Goal: Transaction & Acquisition: Obtain resource

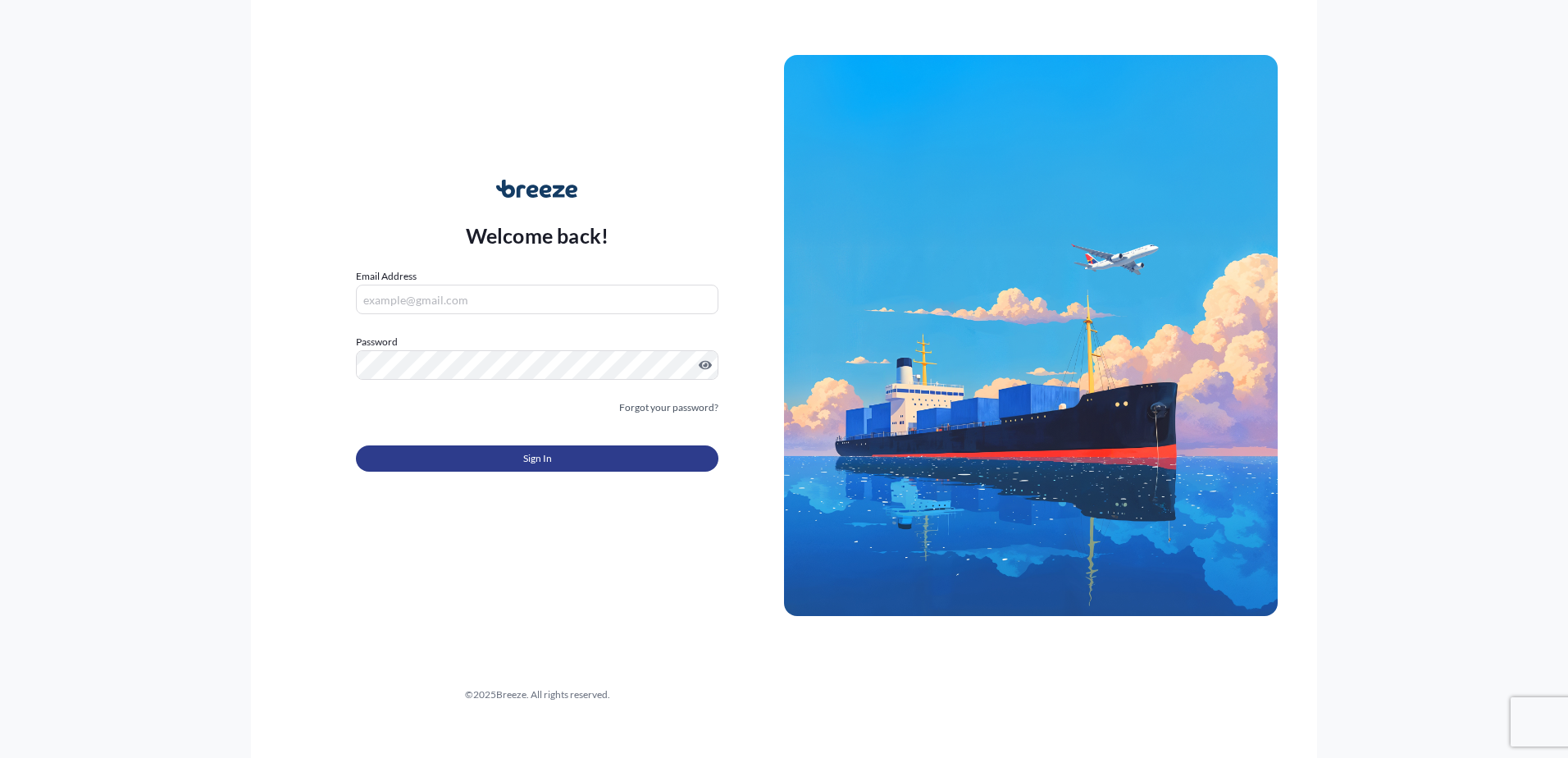
type input "[PERSON_NAME][EMAIL_ADDRESS][DOMAIN_NAME]"
click at [509, 455] on button "Sign In" at bounding box center [537, 458] width 362 height 26
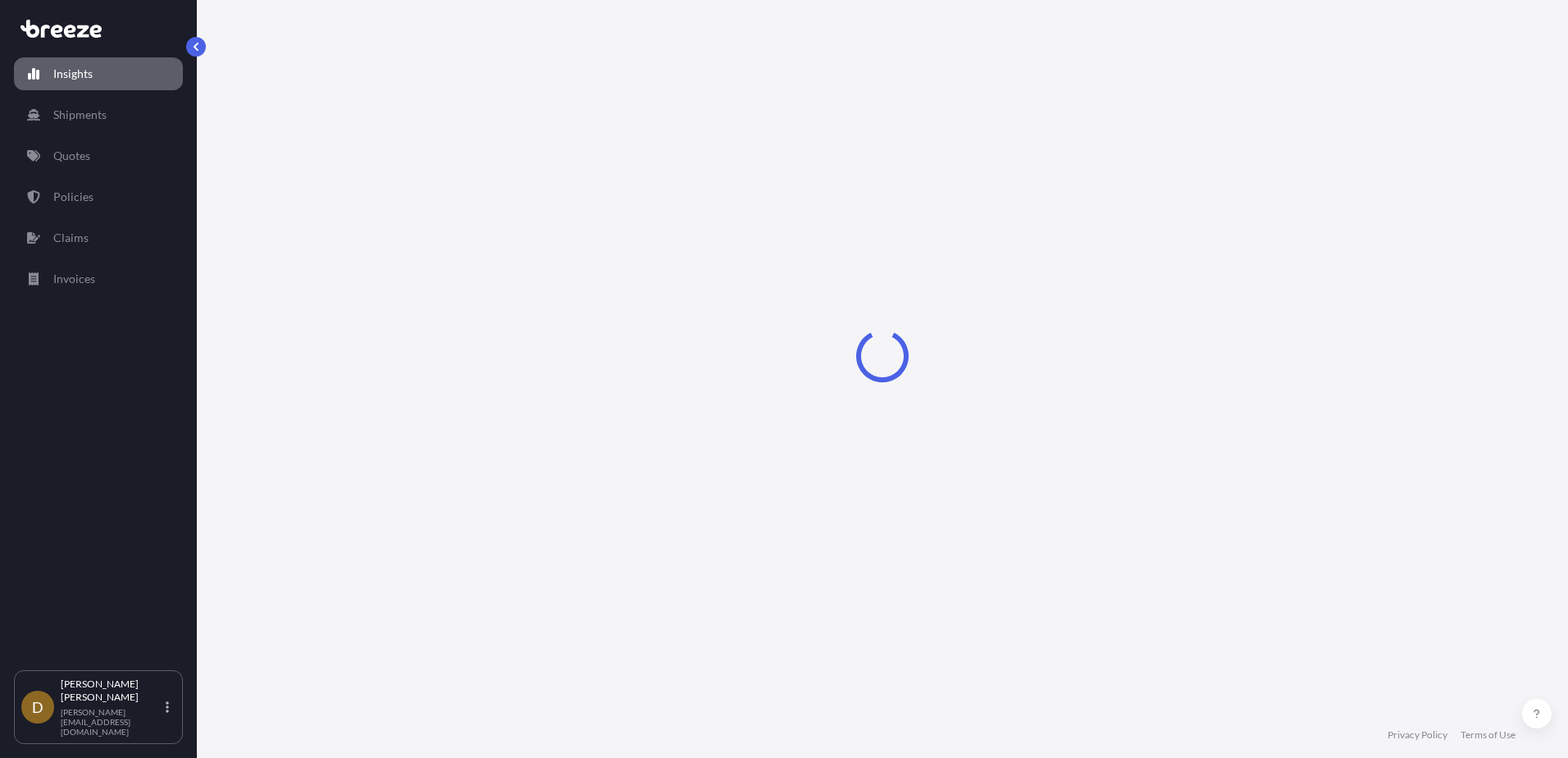
select select "2025"
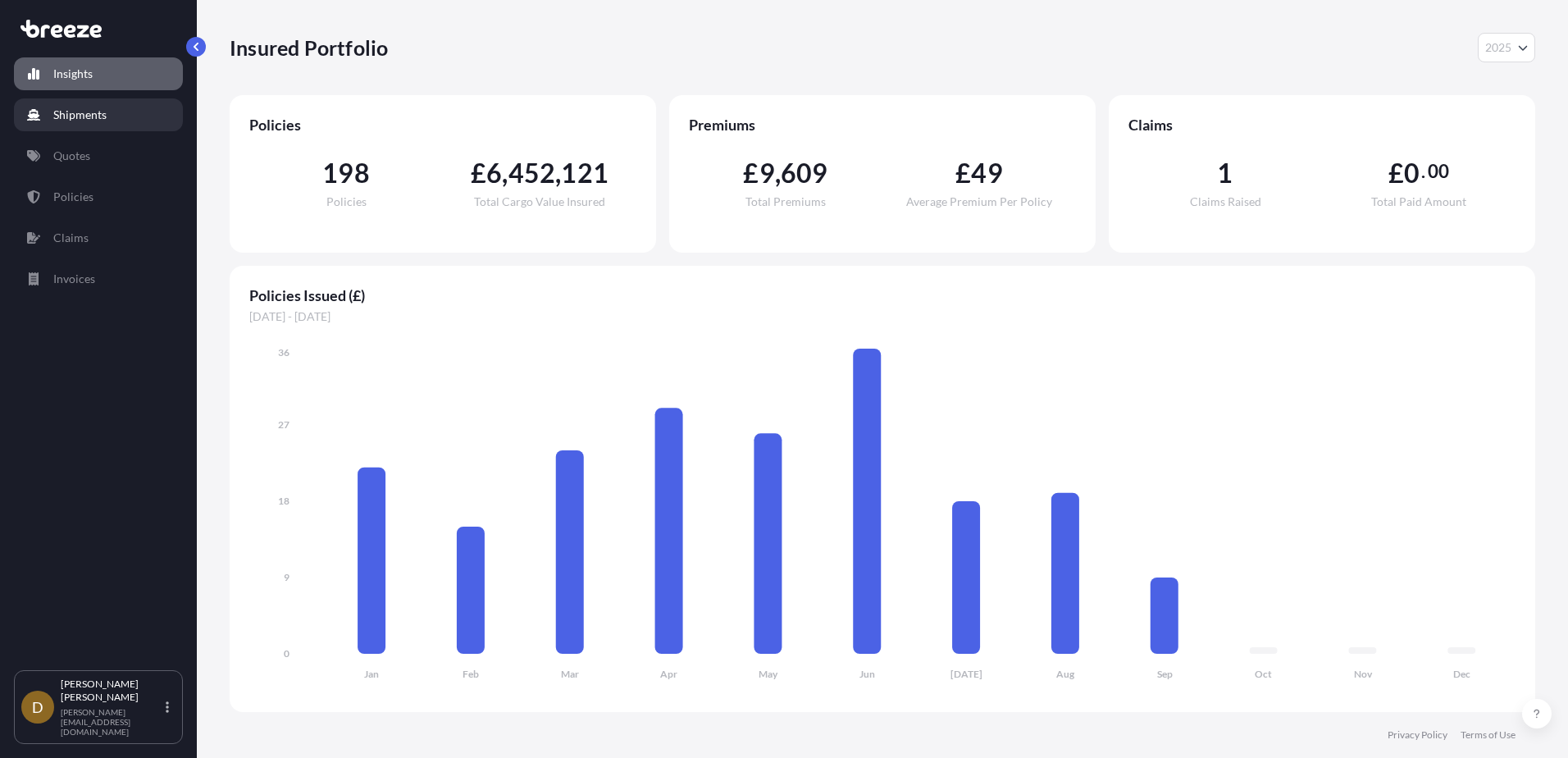
click at [90, 116] on p "Shipments" at bounding box center [81, 114] width 54 height 16
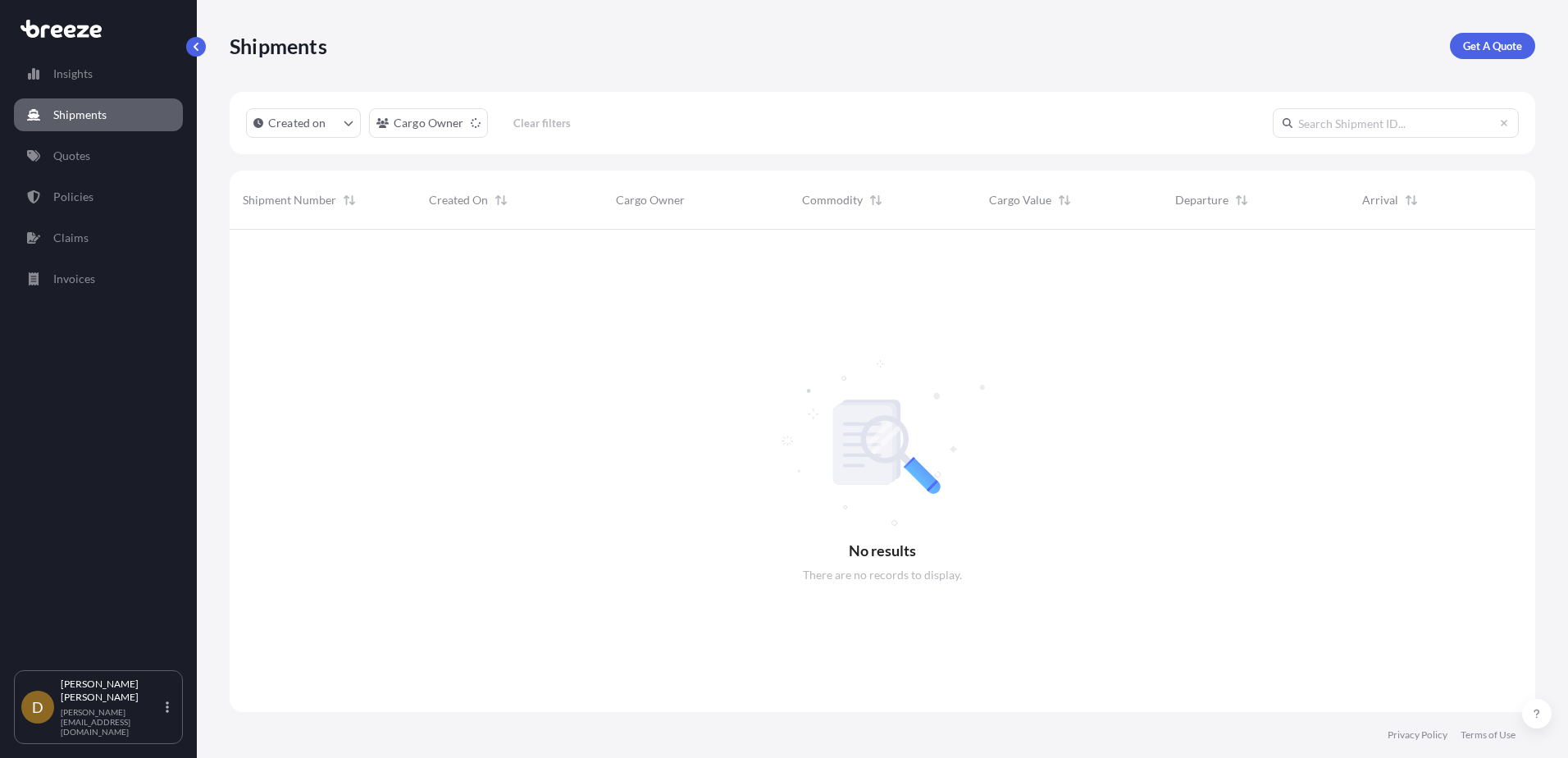
scroll to position [529, 1294]
click at [1397, 126] on input "text" at bounding box center [1395, 123] width 246 height 30
type input "HI85366"
click at [1481, 49] on p "Get A Quote" at bounding box center [1493, 45] width 59 height 16
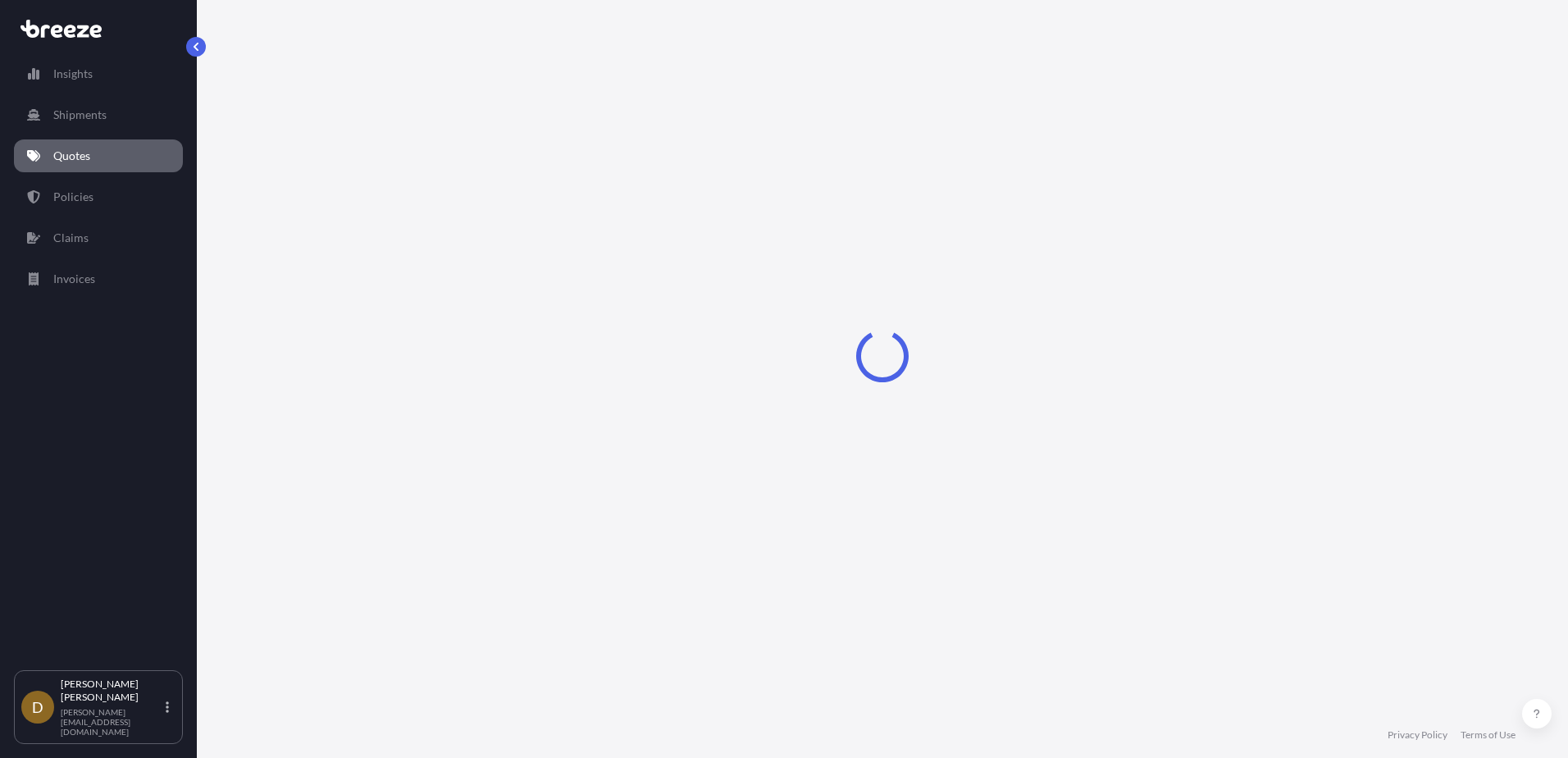
select select "Sea"
select select "1"
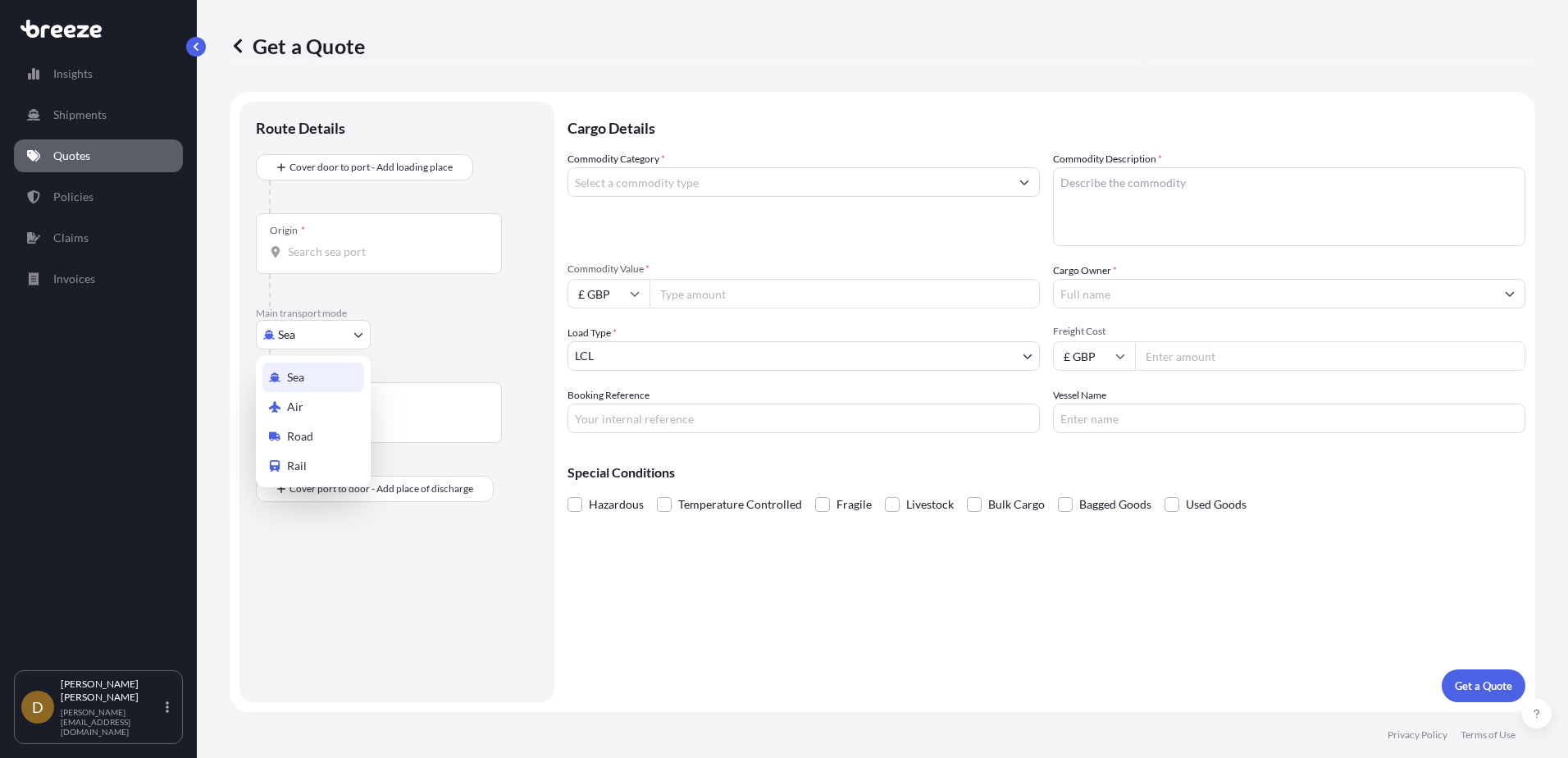
click at [311, 349] on body "Insights Shipments Quotes Policies Claims Invoices D [PERSON_NAME] [PERSON_NAME…" at bounding box center [784, 379] width 1568 height 758
click at [313, 441] on div "Road" at bounding box center [313, 436] width 102 height 30
select select "Road"
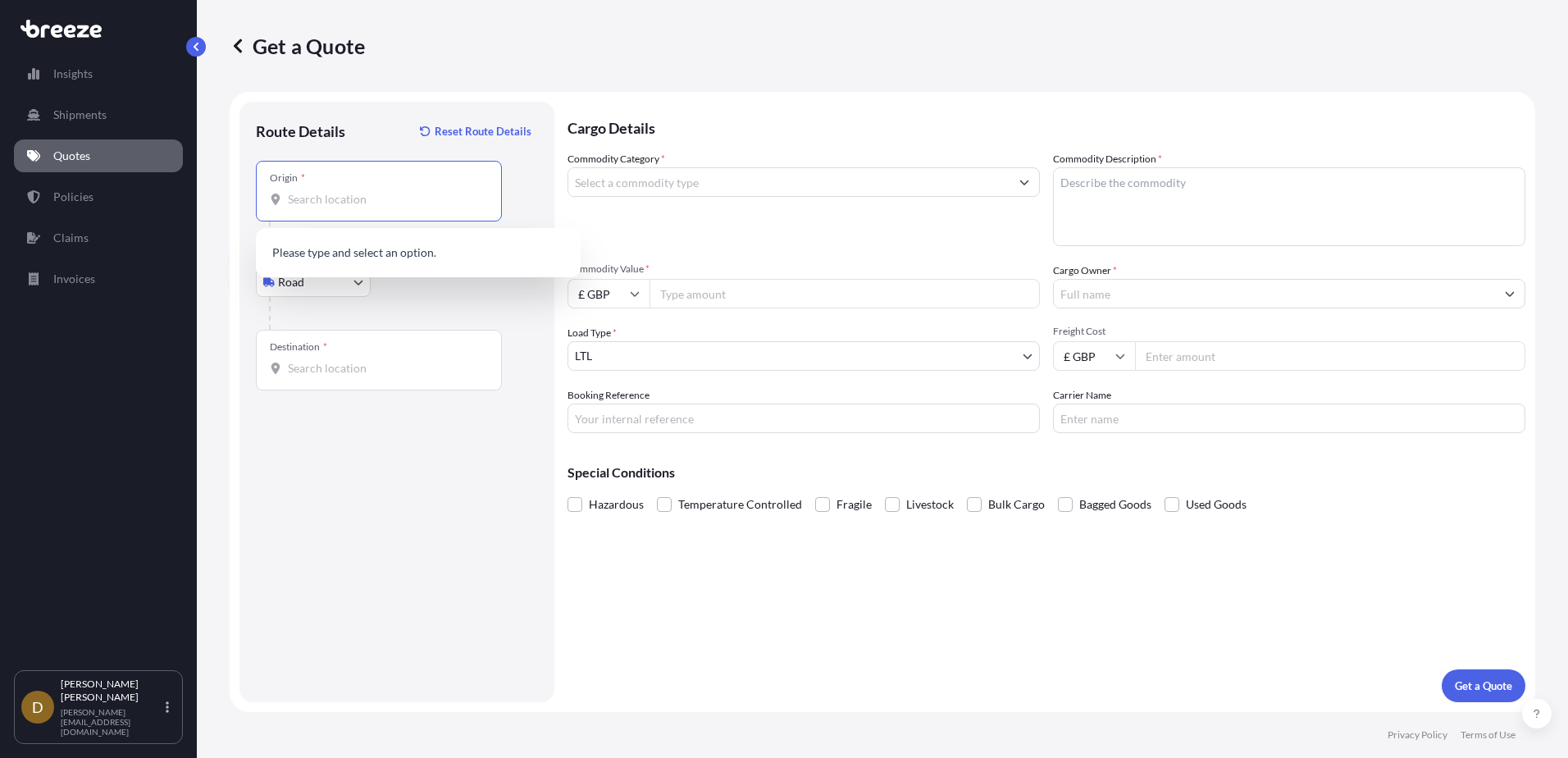
click at [345, 193] on input "Origin *" at bounding box center [384, 198] width 194 height 16
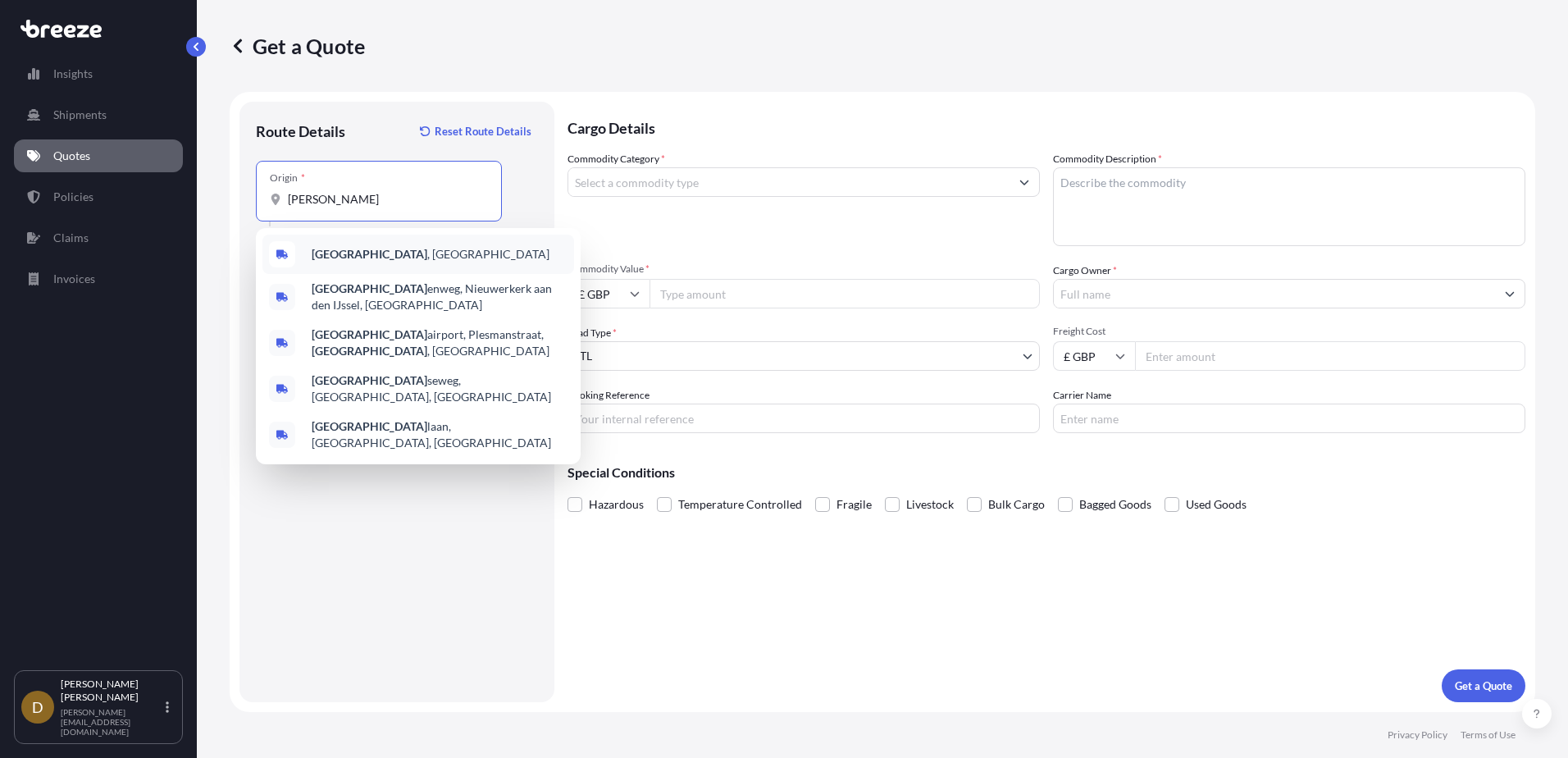
click at [363, 260] on b "[GEOGRAPHIC_DATA]" at bounding box center [369, 254] width 116 height 14
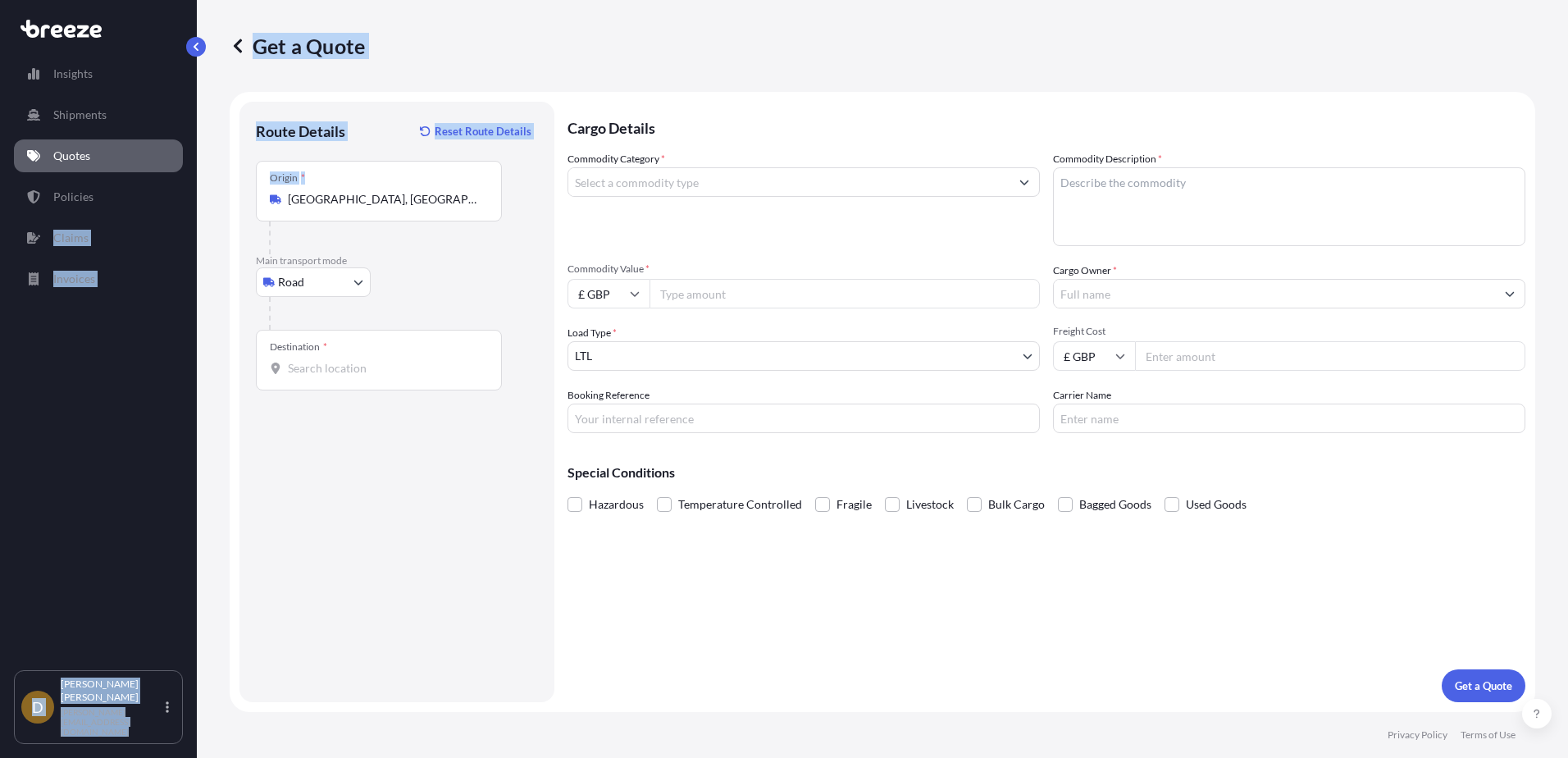
drag, startPoint x: 366, startPoint y: 194, endPoint x: 189, endPoint y: 211, distance: 177.8
click at [189, 211] on div "Insights Shipments Quotes Policies Claims Invoices D [PERSON_NAME] [PERSON_NAME…" at bounding box center [784, 379] width 1568 height 758
drag, startPoint x: 189, startPoint y: 211, endPoint x: 338, endPoint y: 180, distance: 152.2
click at [338, 180] on div "Origin * [GEOGRAPHIC_DATA], [GEOGRAPHIC_DATA]" at bounding box center [379, 191] width 246 height 60
click at [338, 191] on input "[GEOGRAPHIC_DATA], [GEOGRAPHIC_DATA]" at bounding box center [384, 198] width 194 height 16
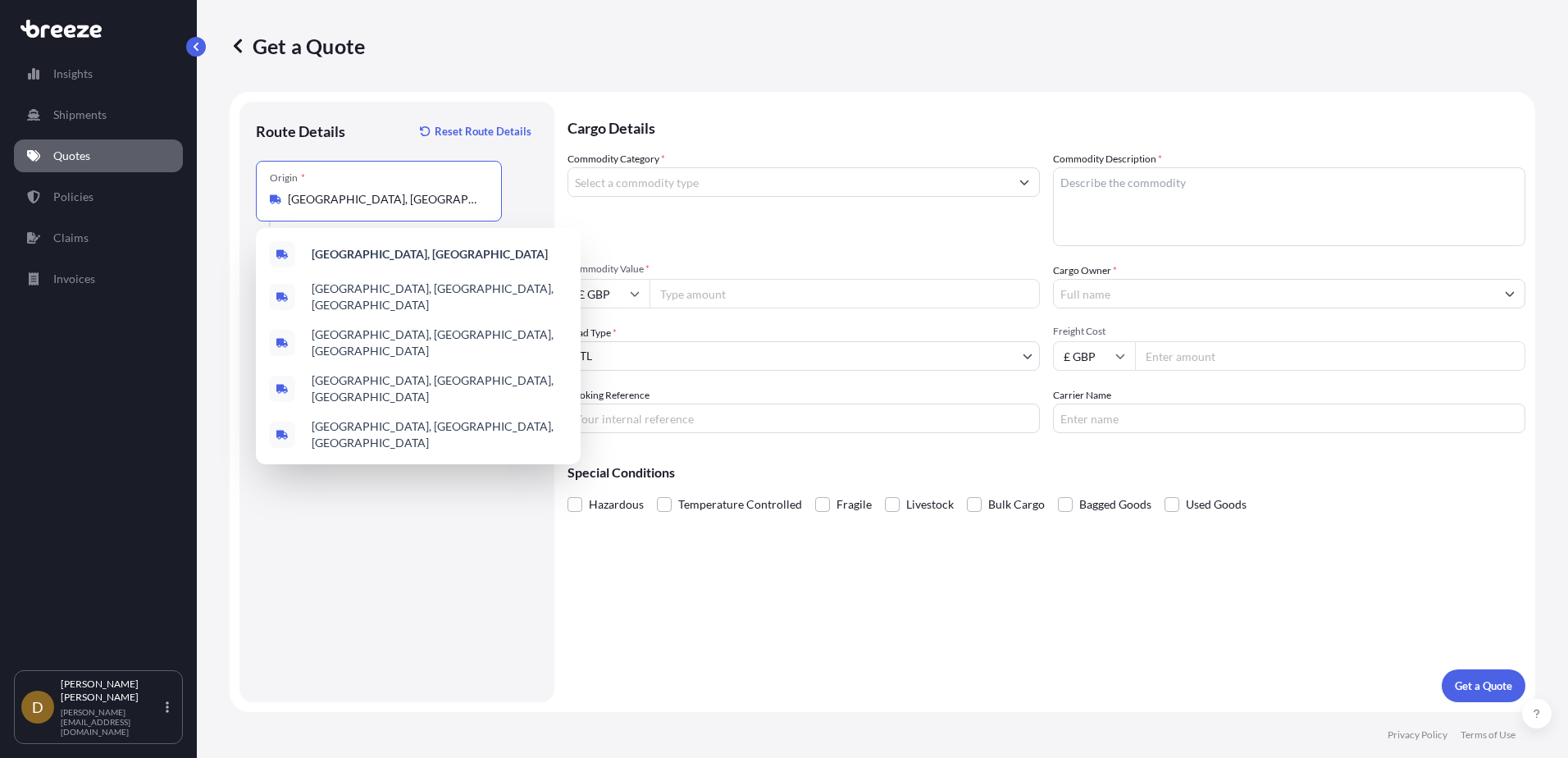
drag, startPoint x: 439, startPoint y: 202, endPoint x: 270, endPoint y: 207, distance: 169.1
click at [272, 207] on div "[GEOGRAPHIC_DATA], [GEOGRAPHIC_DATA]" at bounding box center [380, 198] width 219 height 16
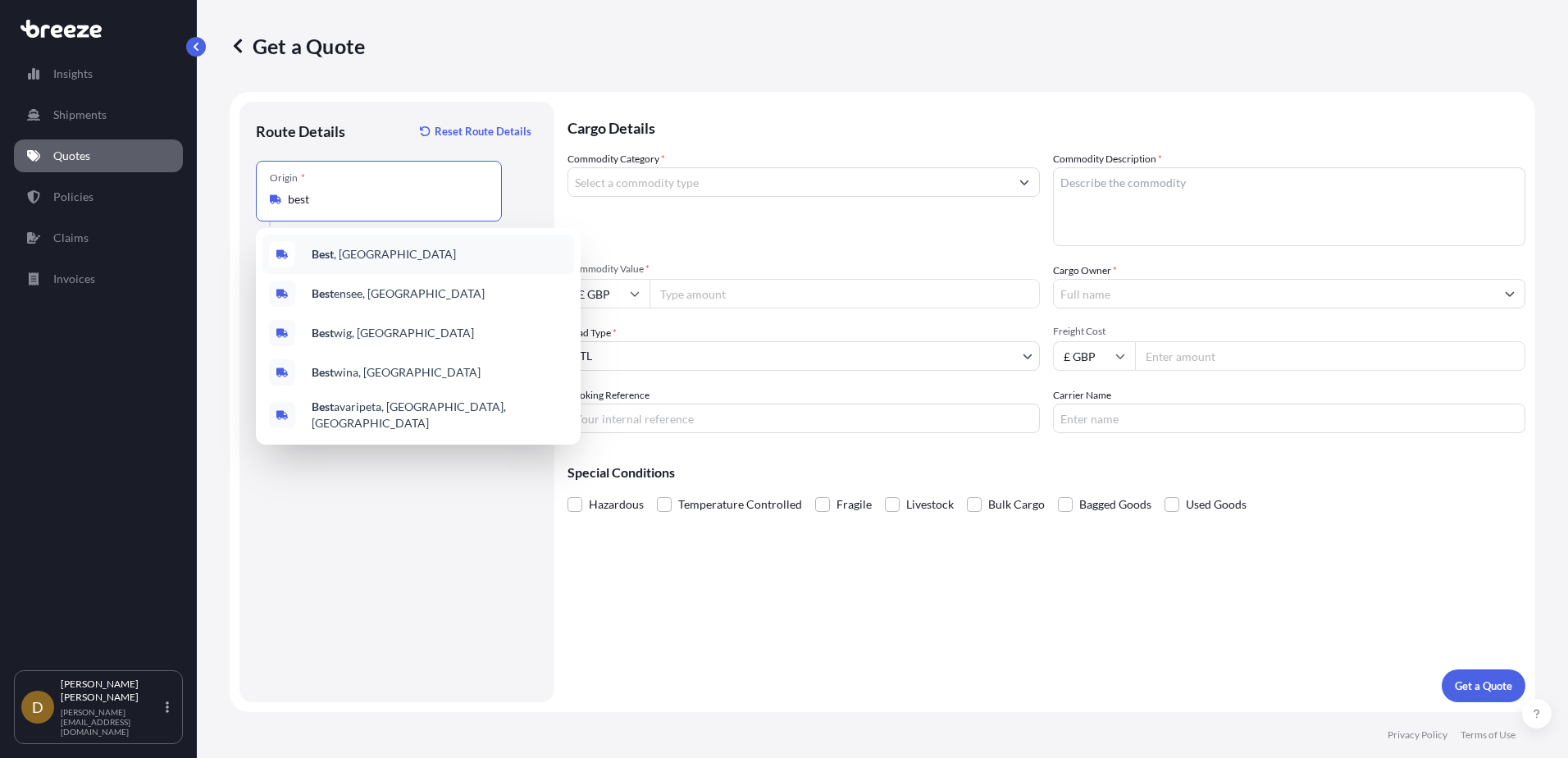
click at [400, 254] on span "Best , [GEOGRAPHIC_DATA]" at bounding box center [383, 254] width 145 height 16
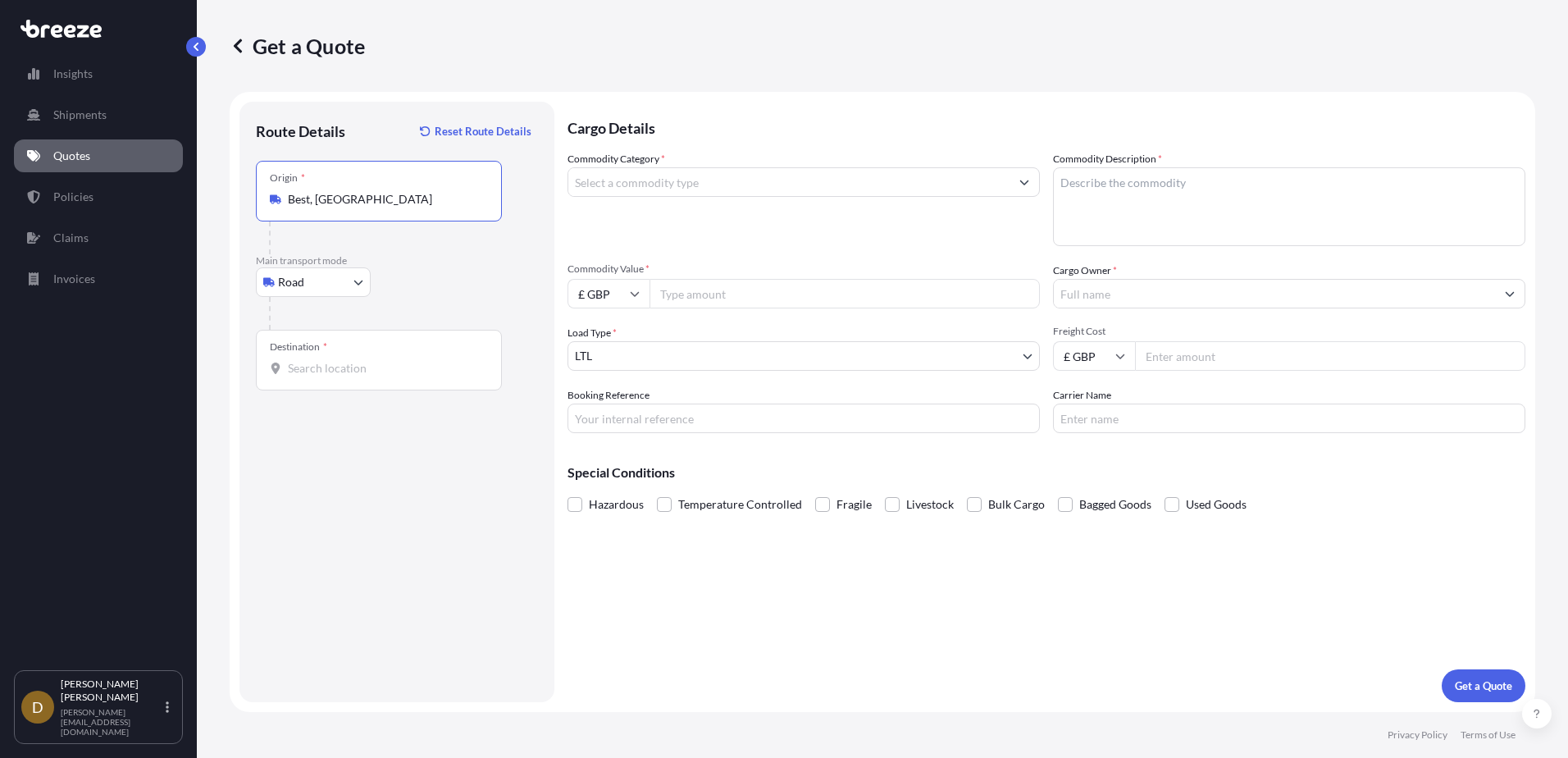
type input "Best, [GEOGRAPHIC_DATA]"
click at [316, 370] on input "Destination *" at bounding box center [384, 368] width 194 height 16
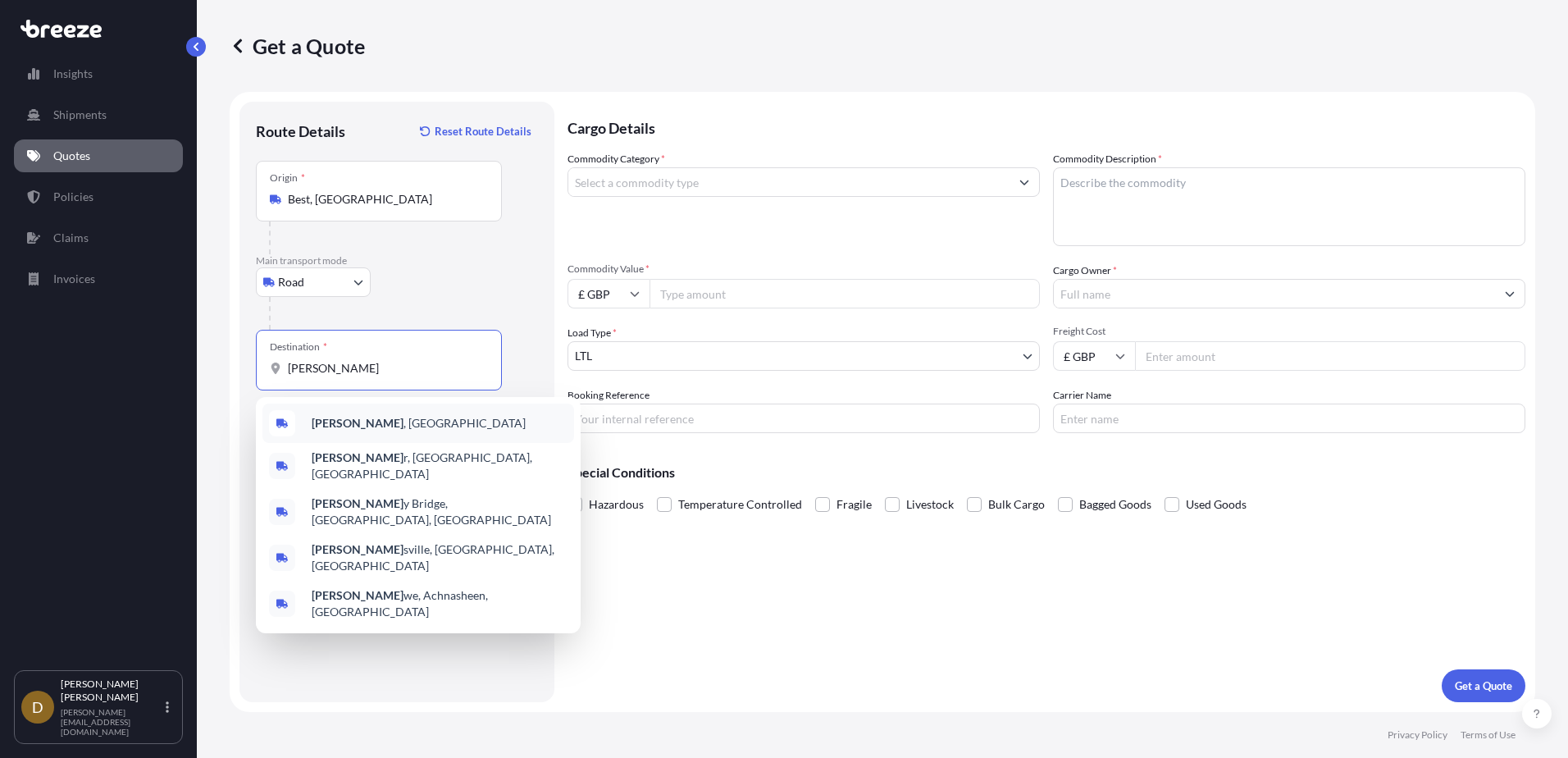
click at [330, 424] on b "[PERSON_NAME]" at bounding box center [357, 423] width 92 height 14
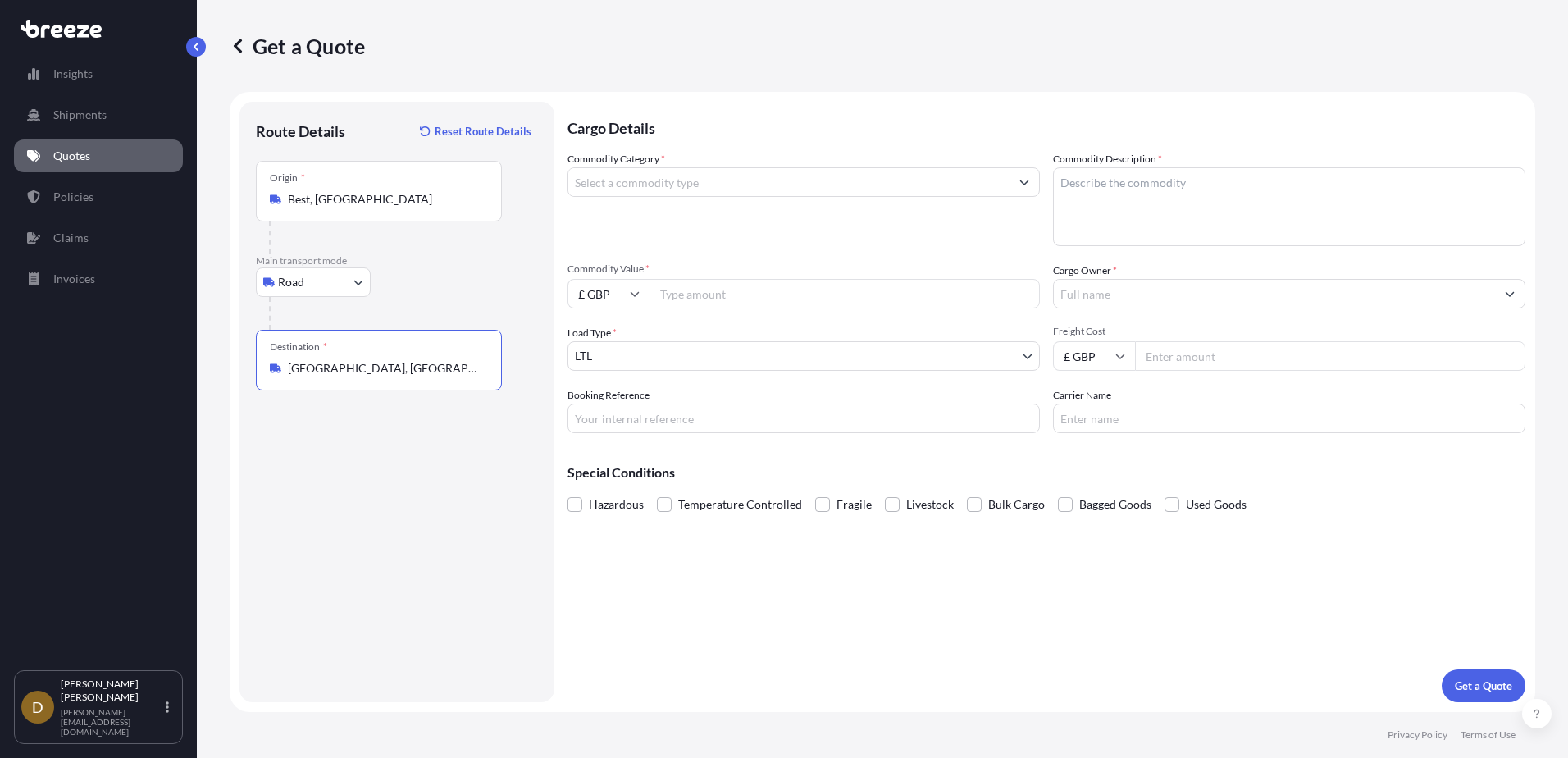
type input "[GEOGRAPHIC_DATA], [GEOGRAPHIC_DATA]"
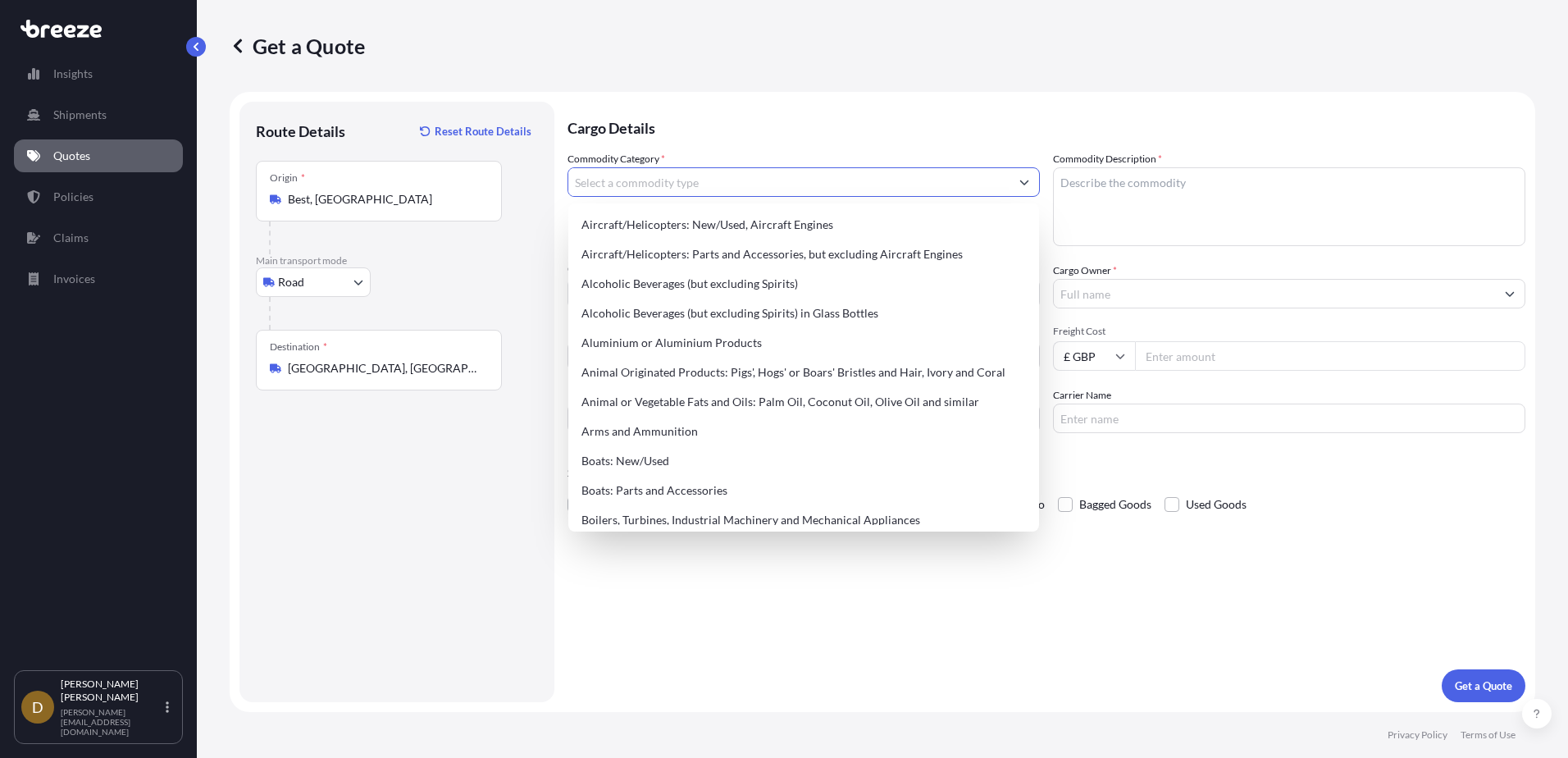
click at [685, 185] on input "Commodity Category *" at bounding box center [789, 182] width 441 height 30
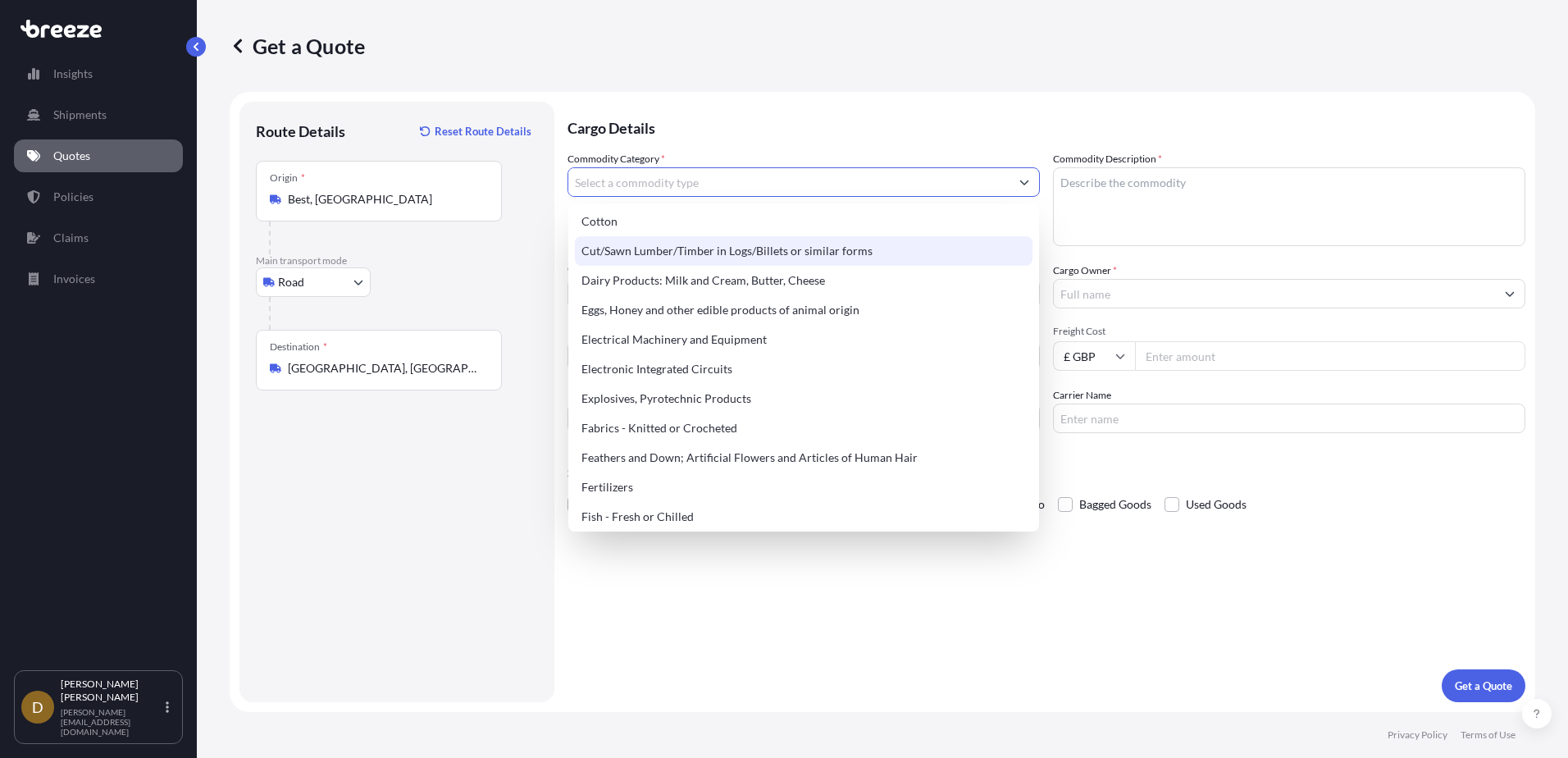
scroll to position [902, 0]
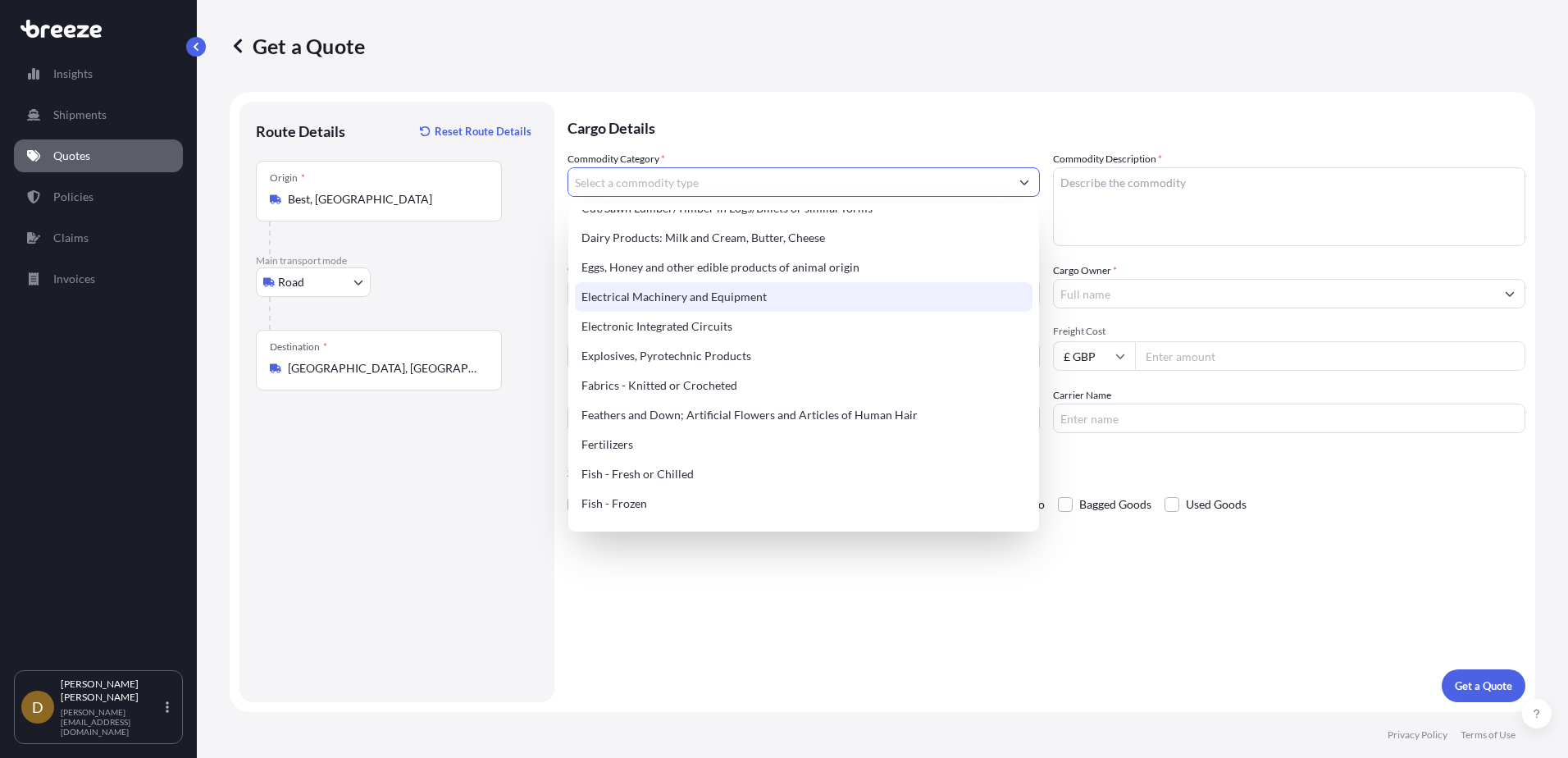
click at [639, 293] on div "Electrical Machinery and Equipment" at bounding box center [804, 296] width 458 height 30
type input "Electrical Machinery and Equipment"
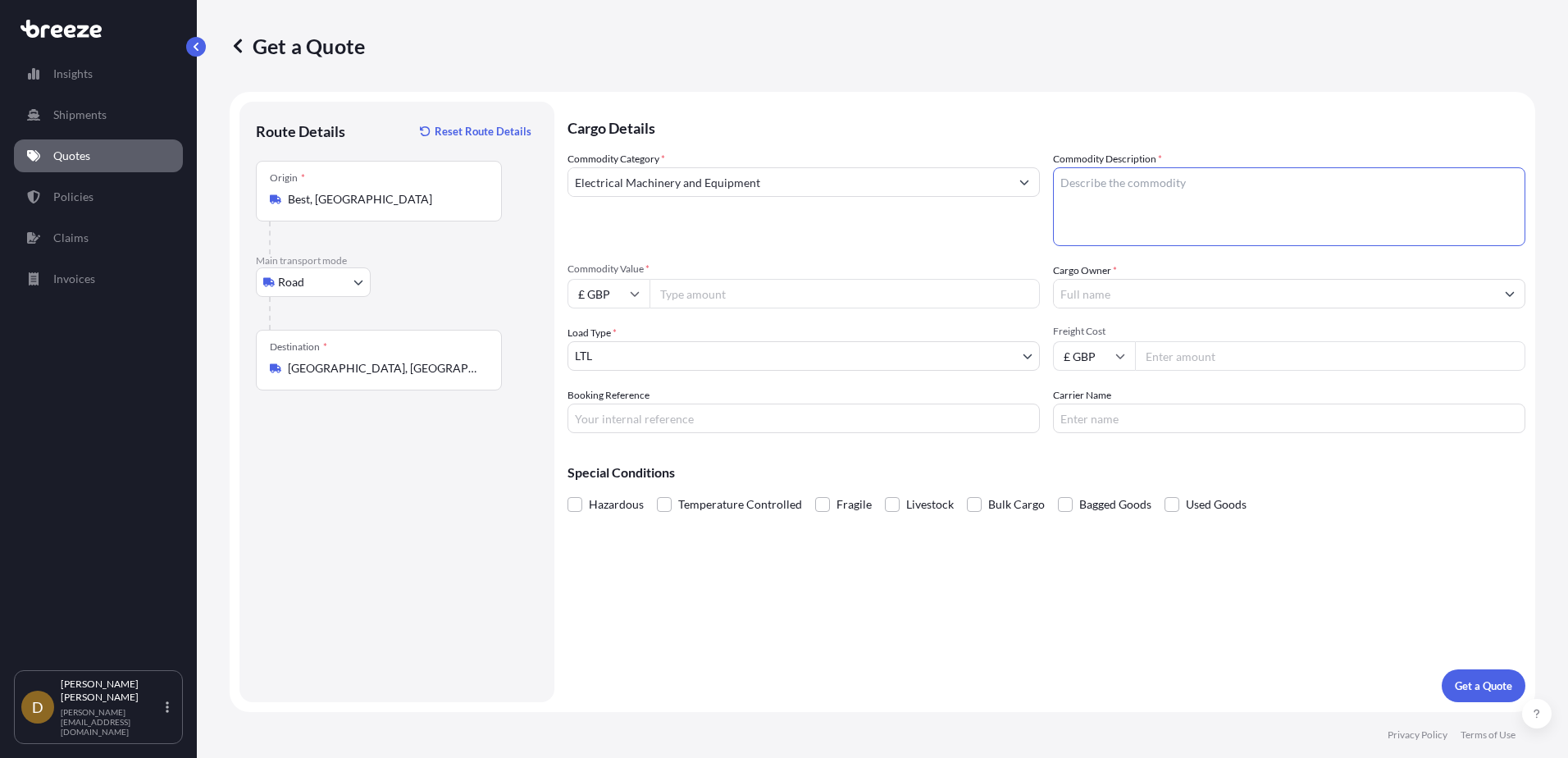
click at [1077, 187] on textarea "Commodity Description *" at bounding box center [1289, 207] width 473 height 79
type textarea "ATM Machines"
type input "100000.00"
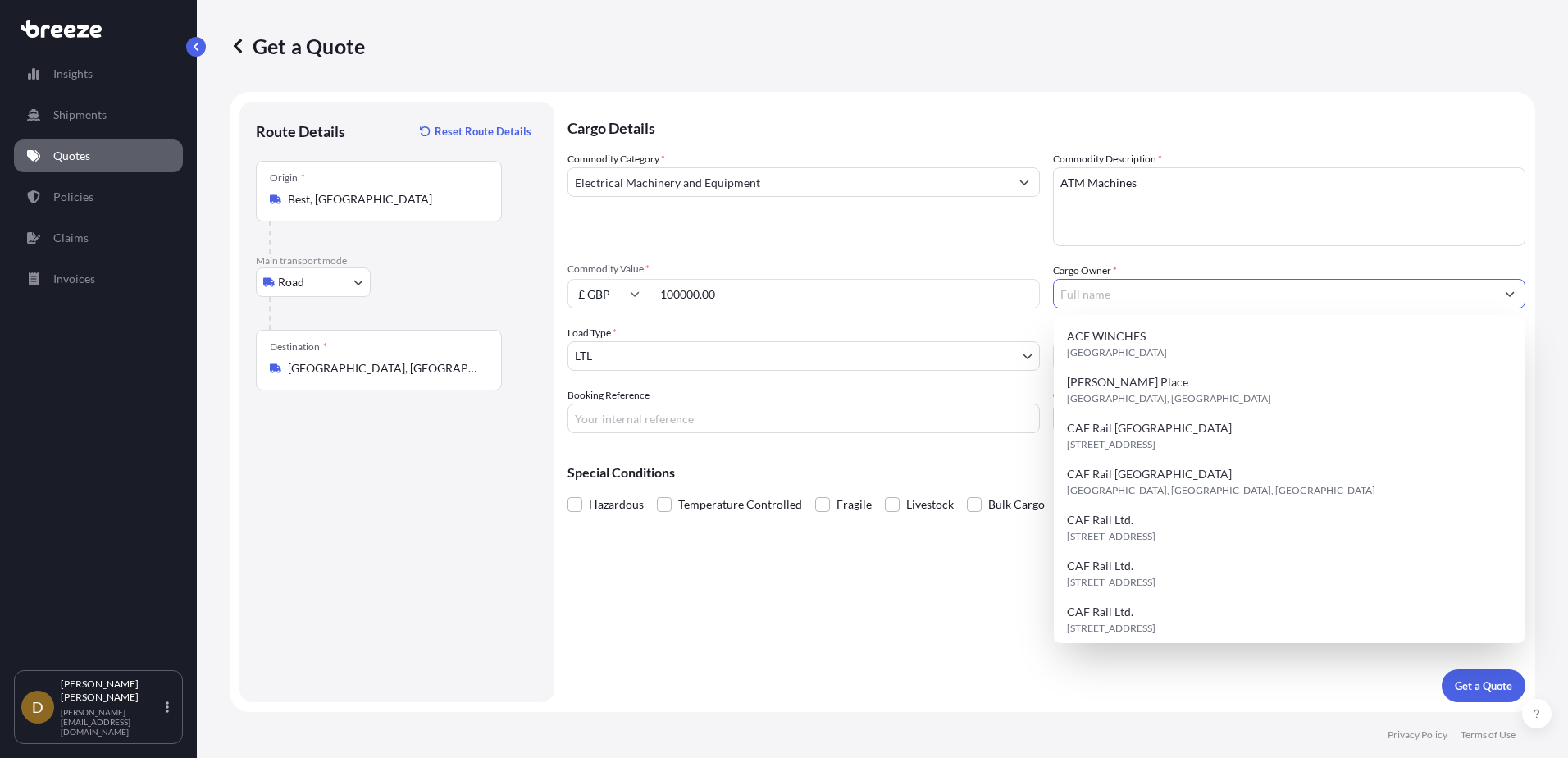
click at [634, 291] on icon at bounding box center [634, 293] width 10 height 10
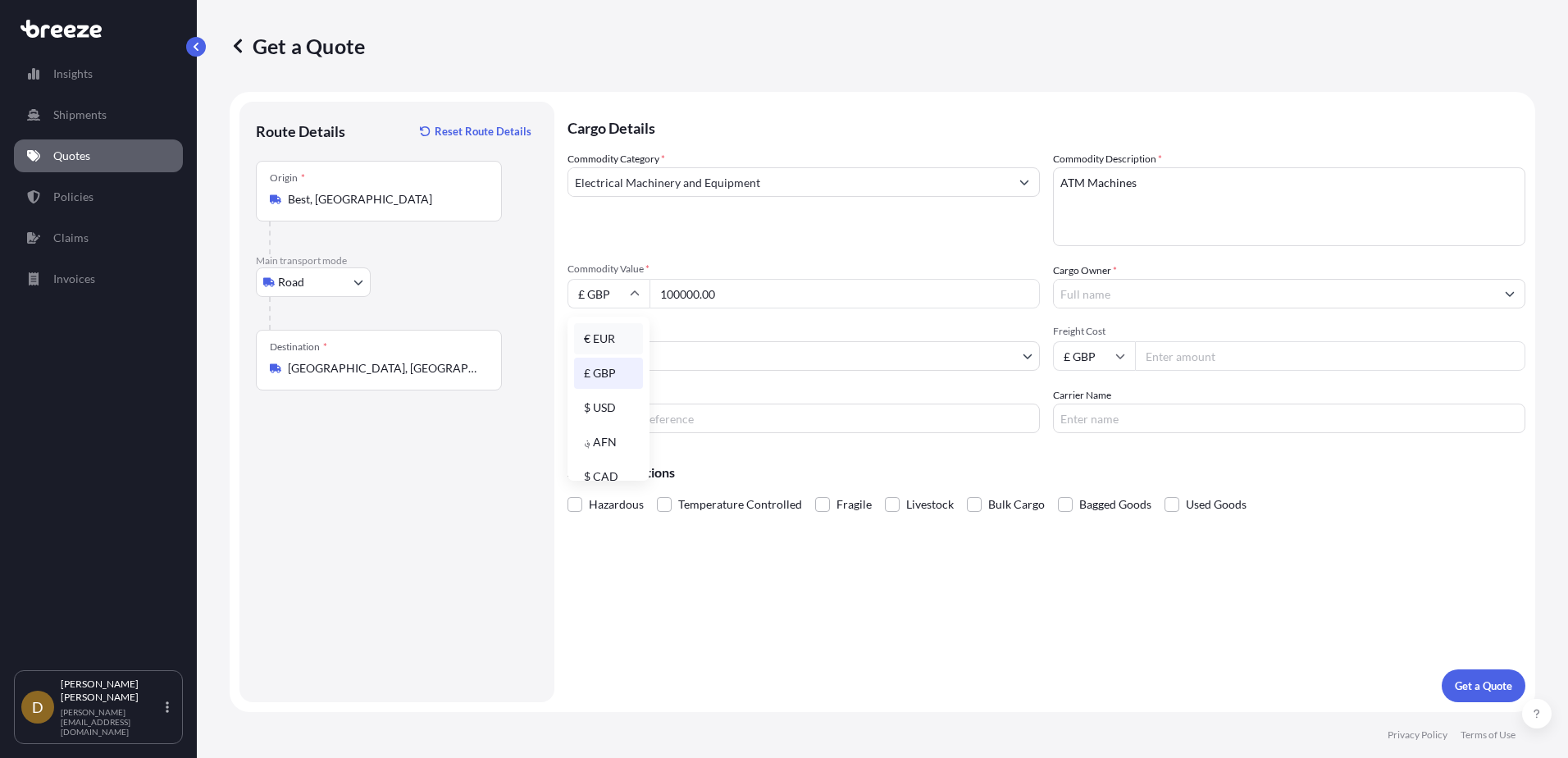
click at [607, 339] on div "€ EUR" at bounding box center [609, 338] width 69 height 32
type input "€ EUR"
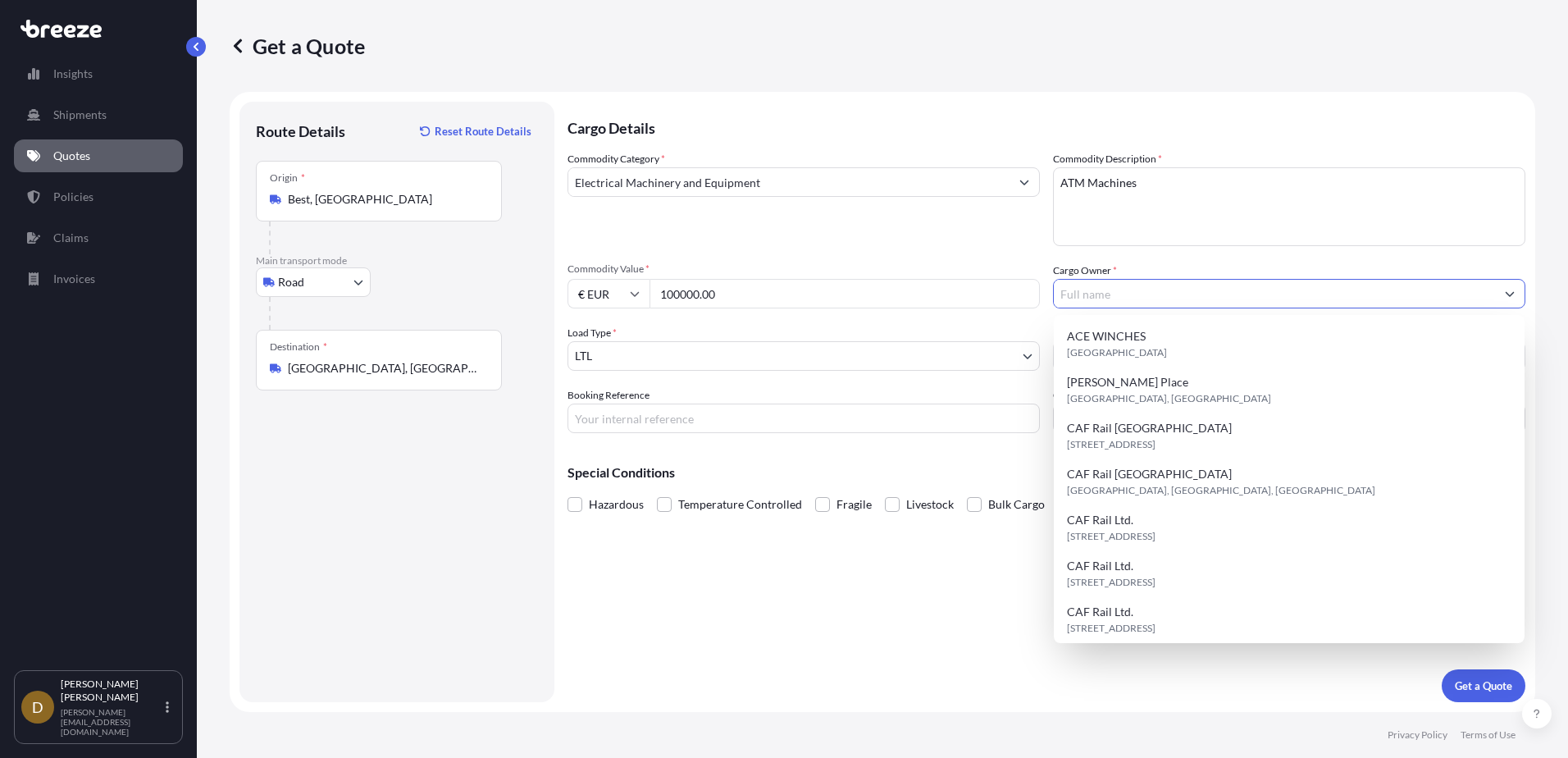
click at [1090, 291] on input "Cargo Owner *" at bounding box center [1275, 293] width 441 height 30
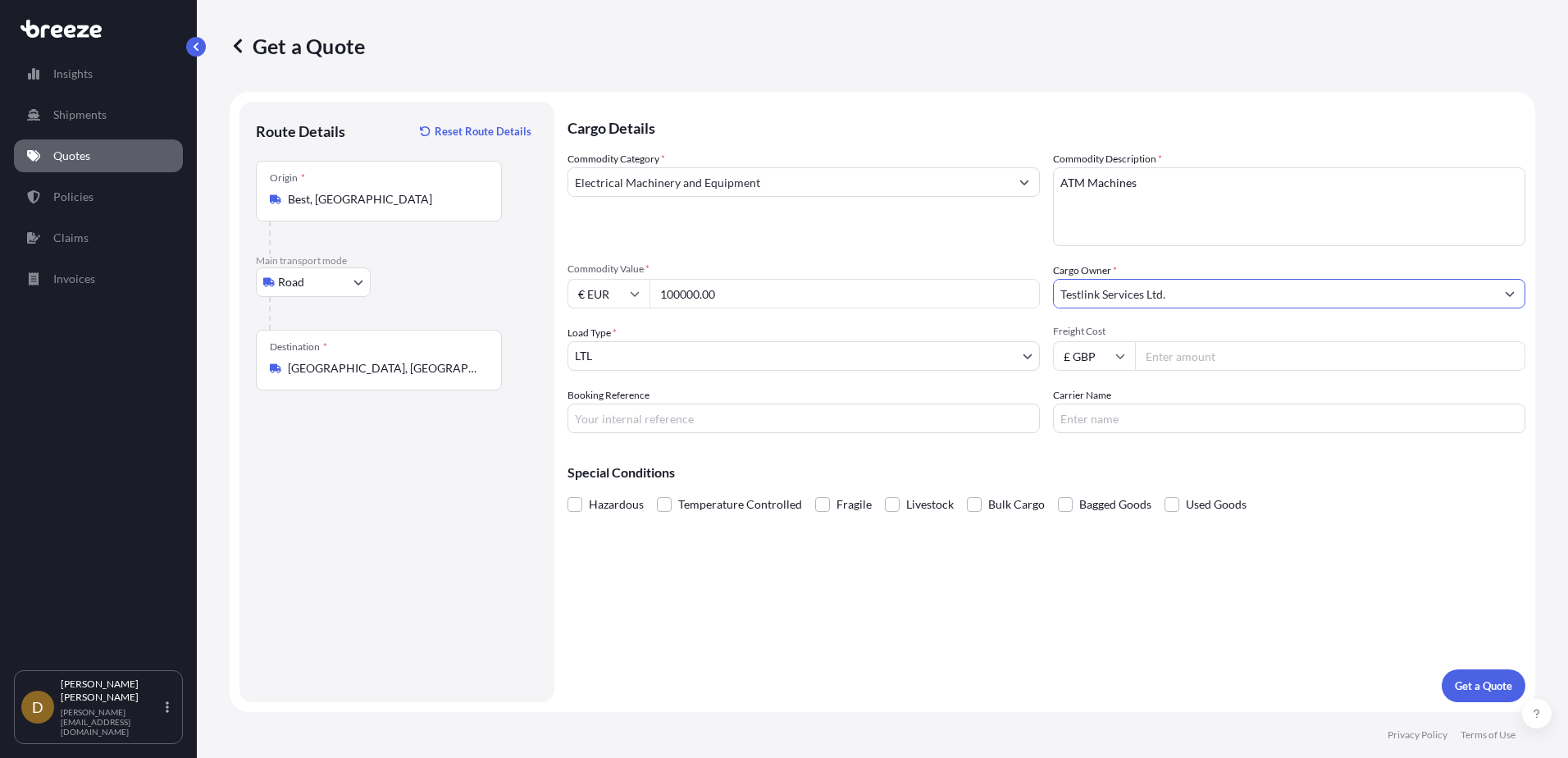
type input "Testlink Services Ltd."
click at [1204, 359] on input "Freight Cost" at bounding box center [1329, 356] width 390 height 30
type input "2070.00"
type input "HI85366"
type input "Mercury Freight"
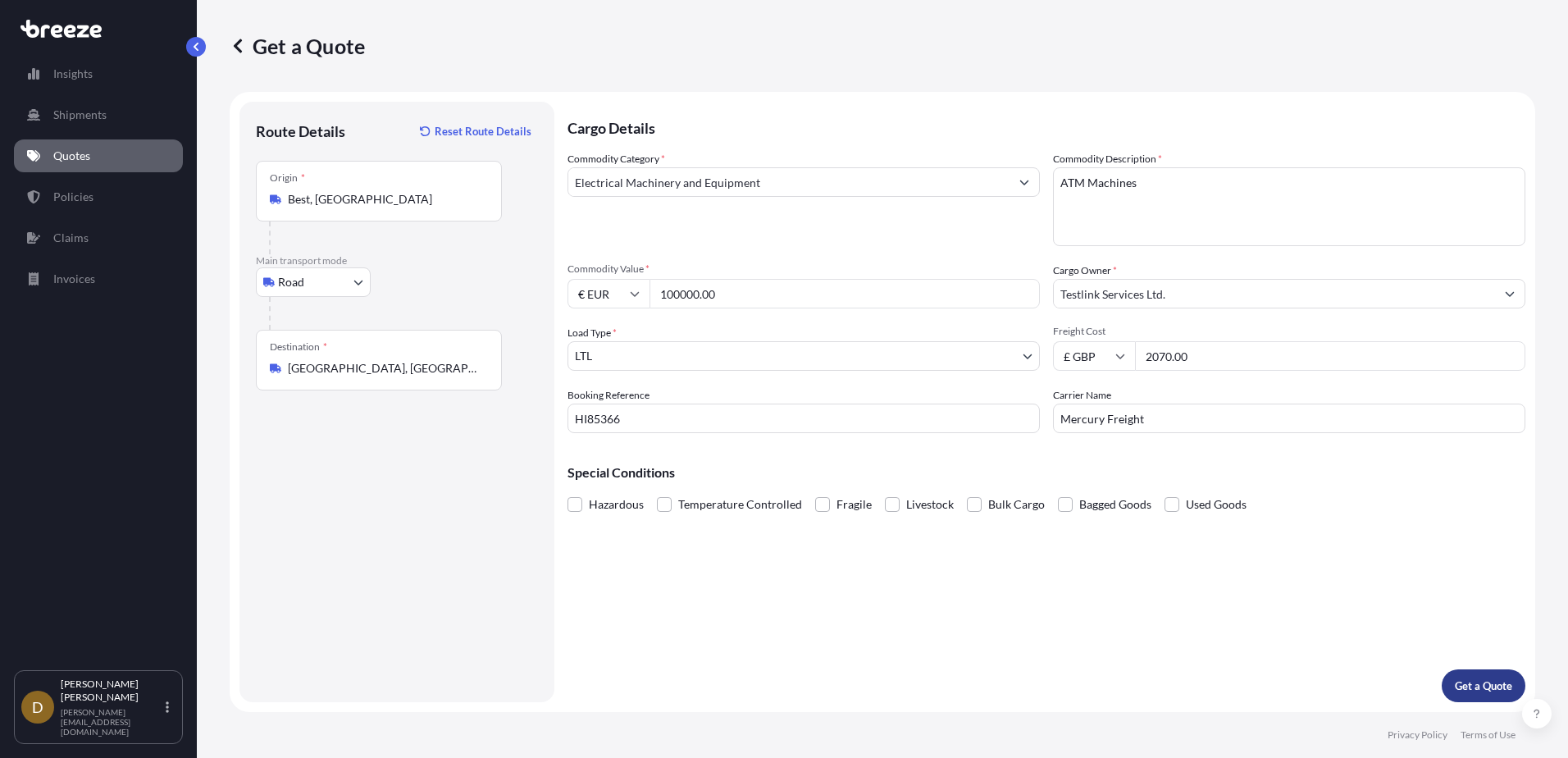
click at [1490, 685] on p "Get a Quote" at bounding box center [1484, 685] width 58 height 16
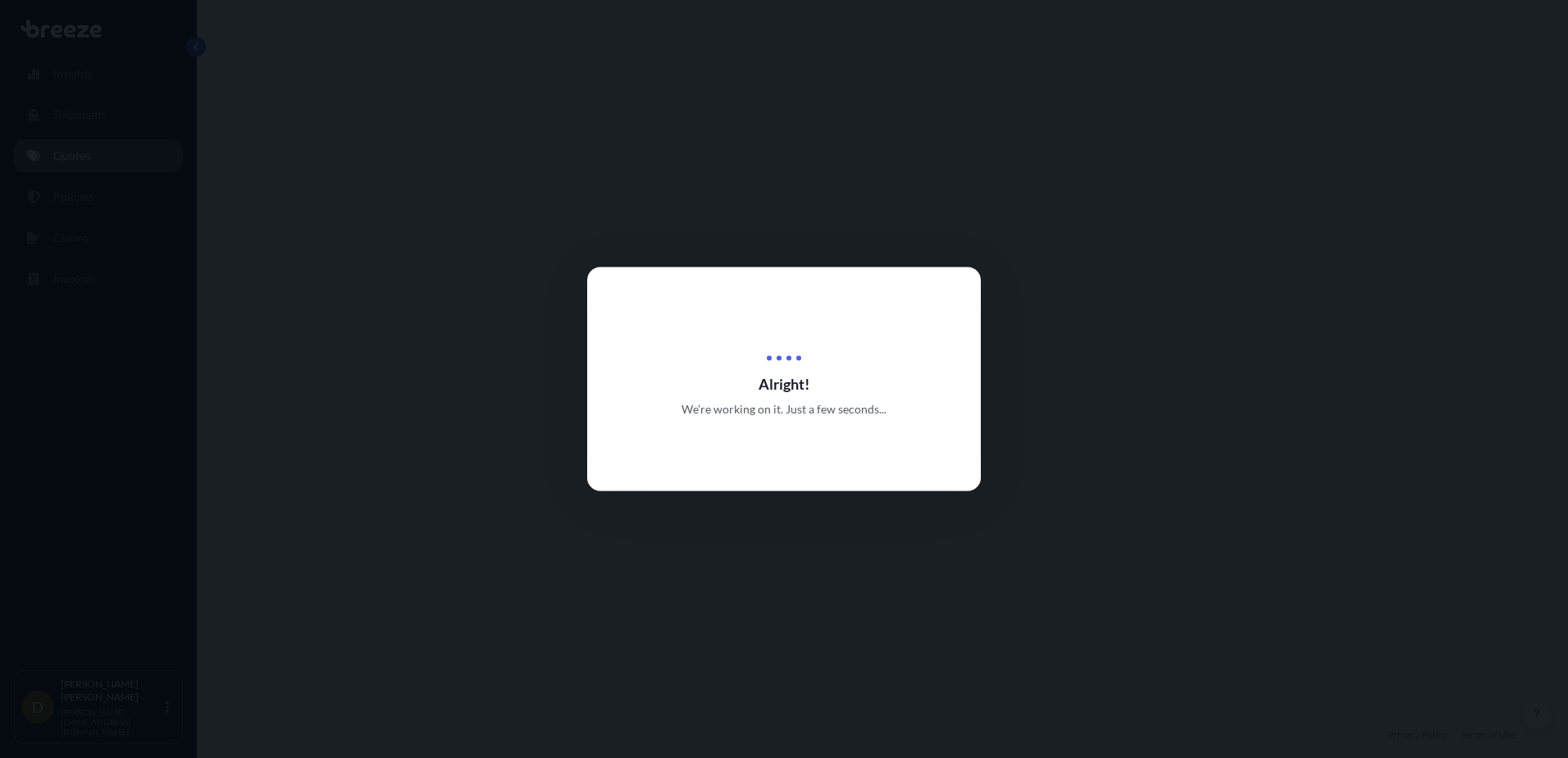
select select "Road"
select select "1"
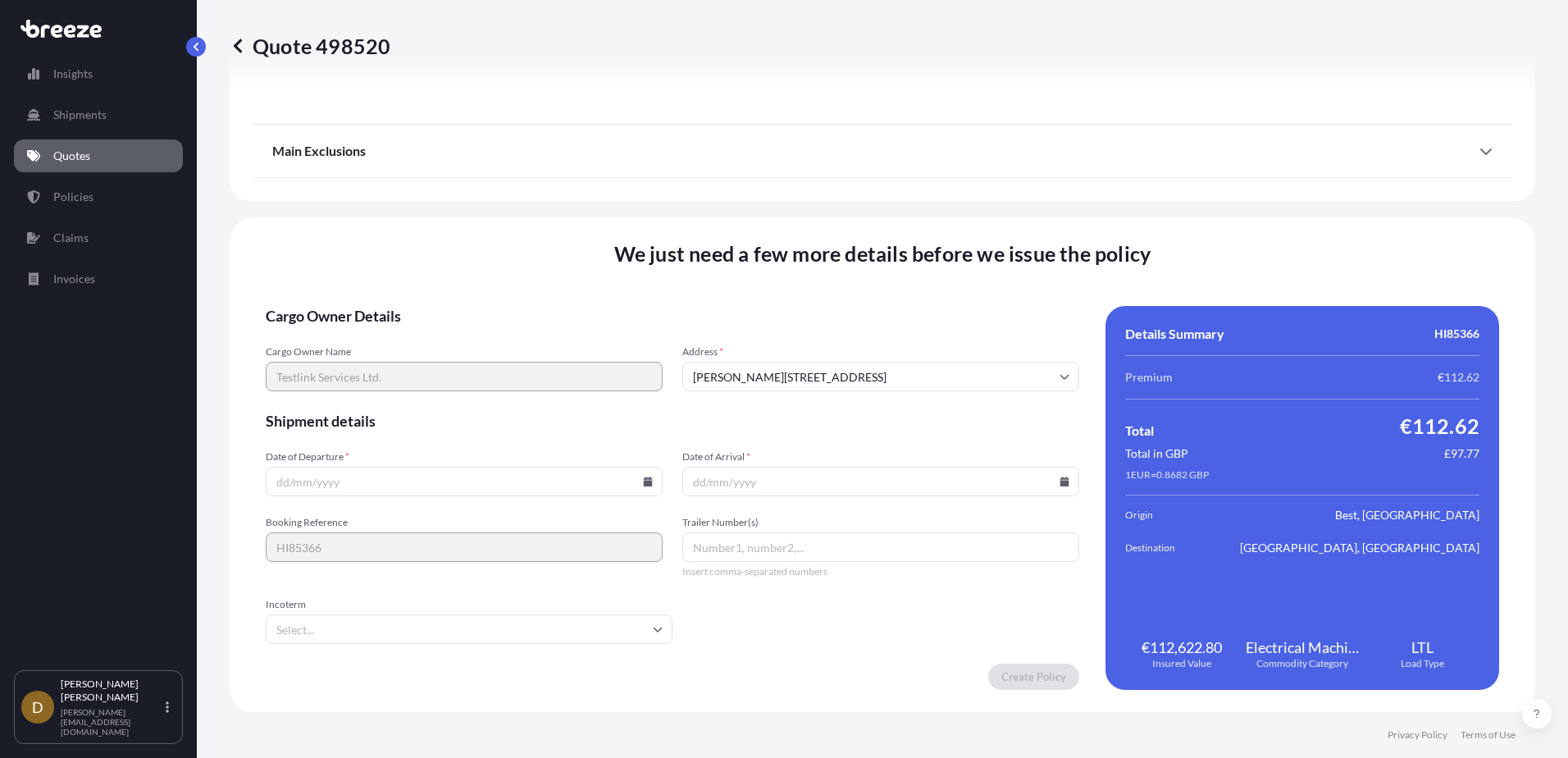
scroll to position [1846, 0]
click at [266, 484] on input "Date of Departure *" at bounding box center [464, 480] width 397 height 30
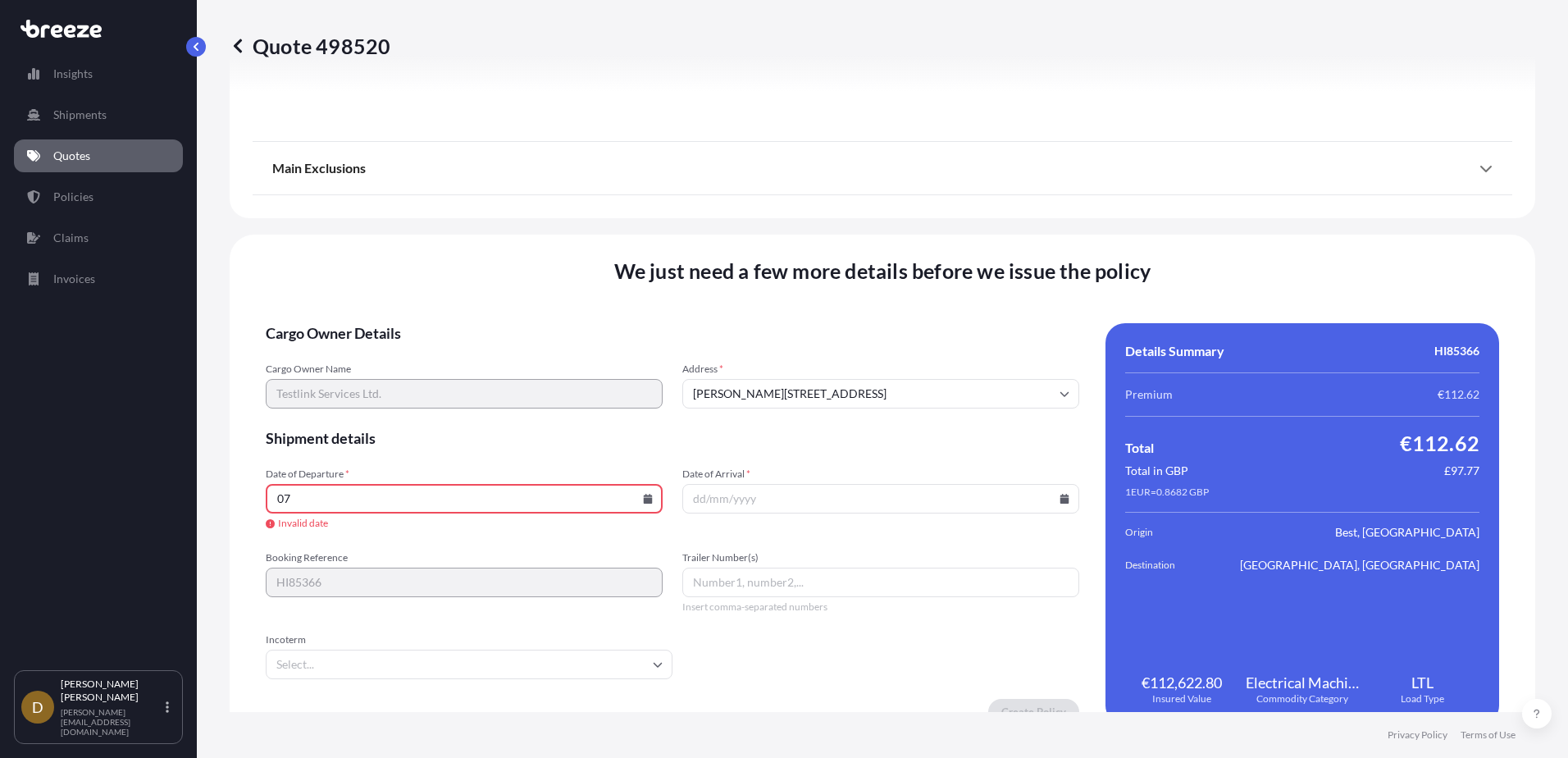
type input "7"
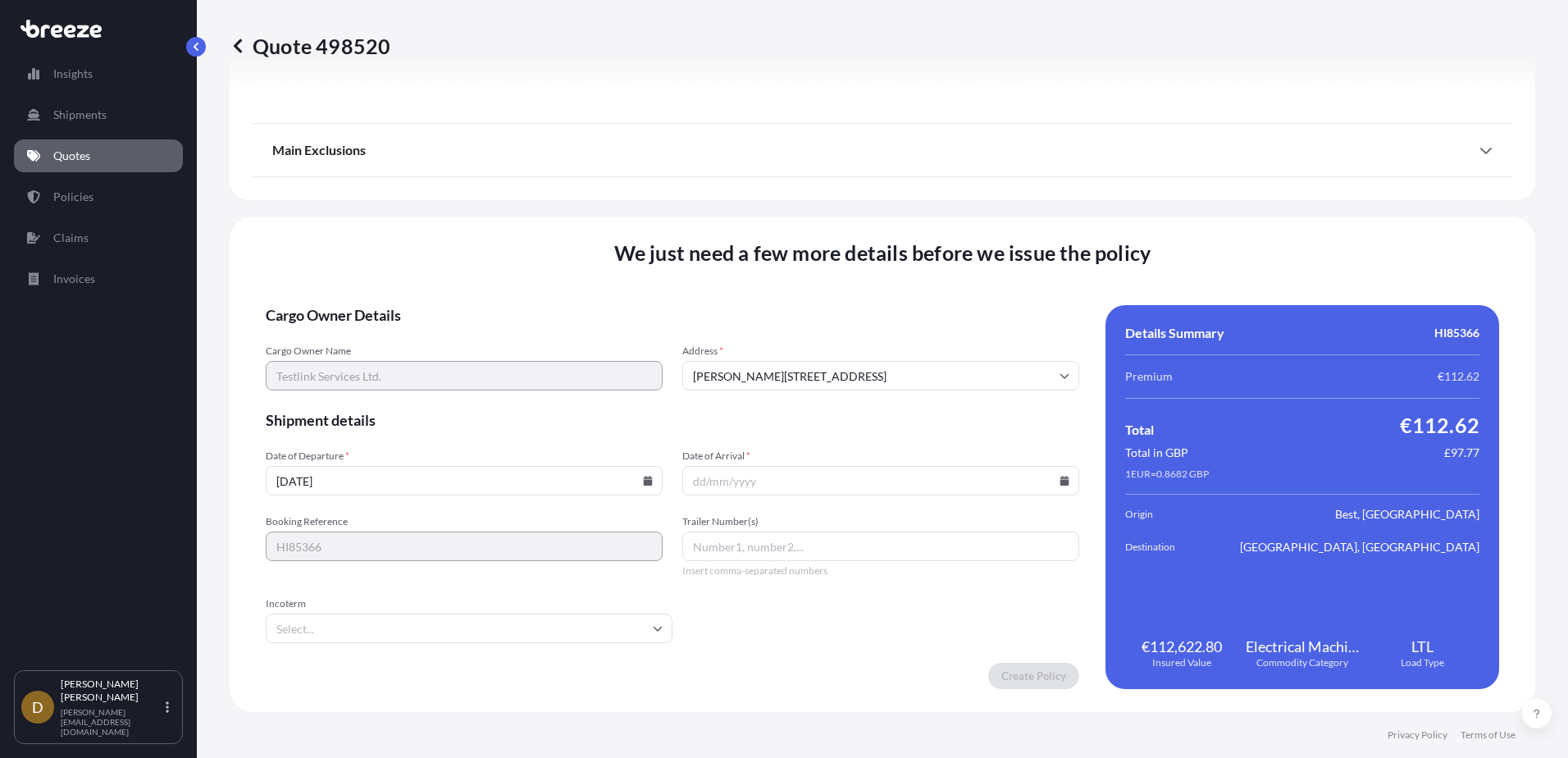
type input "[DATE]"
drag, startPoint x: 740, startPoint y: 542, endPoint x: 924, endPoint y: 524, distance: 184.9
click at [744, 542] on input "NGO764/RO298" at bounding box center [881, 546] width 397 height 30
type input "NGO764,RO298"
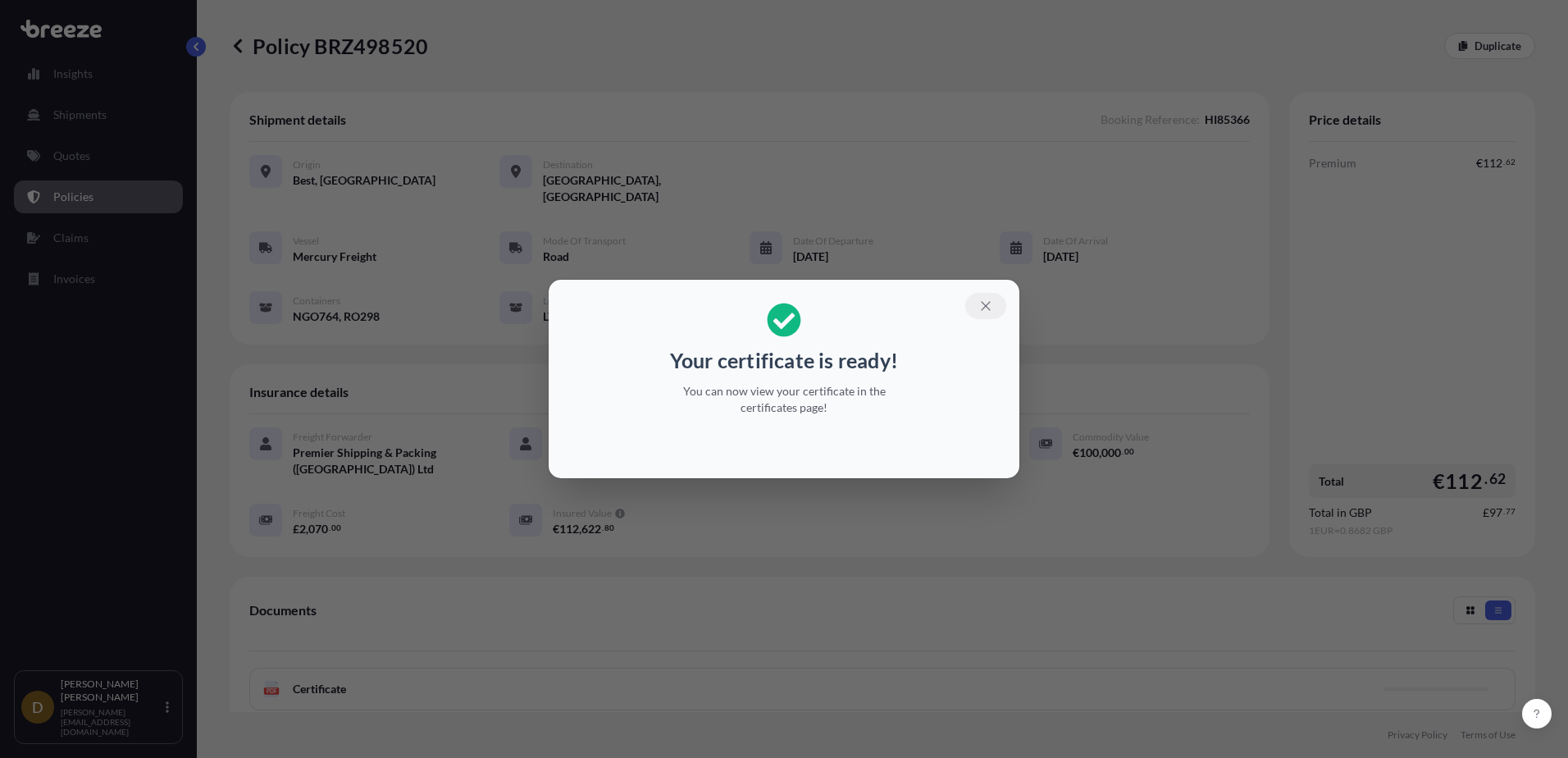
click at [983, 301] on icon "button" at bounding box center [985, 306] width 14 height 14
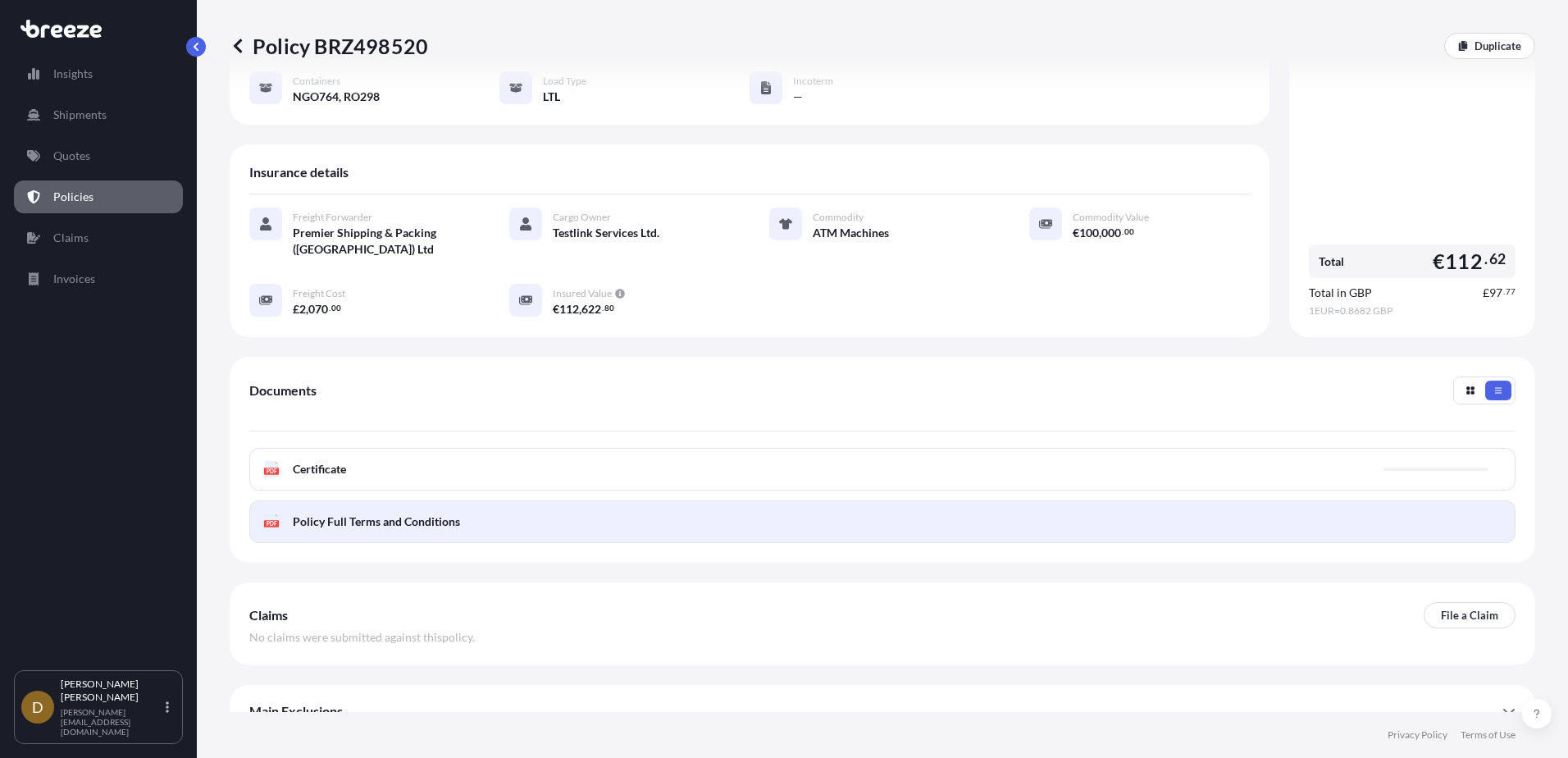
scroll to position [229, 0]
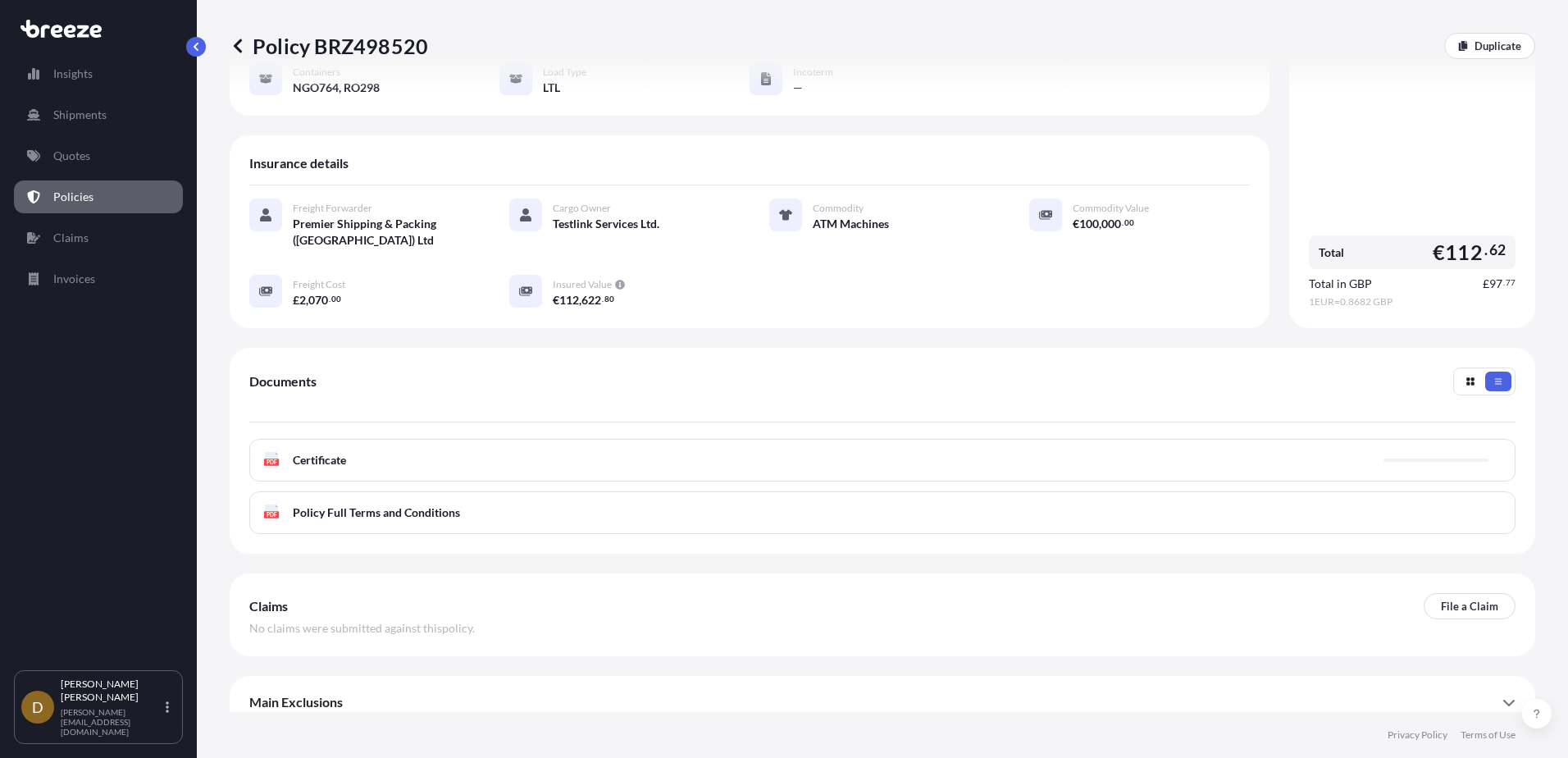
click at [818, 458] on div "PDF Certificate" at bounding box center [882, 460] width 1266 height 43
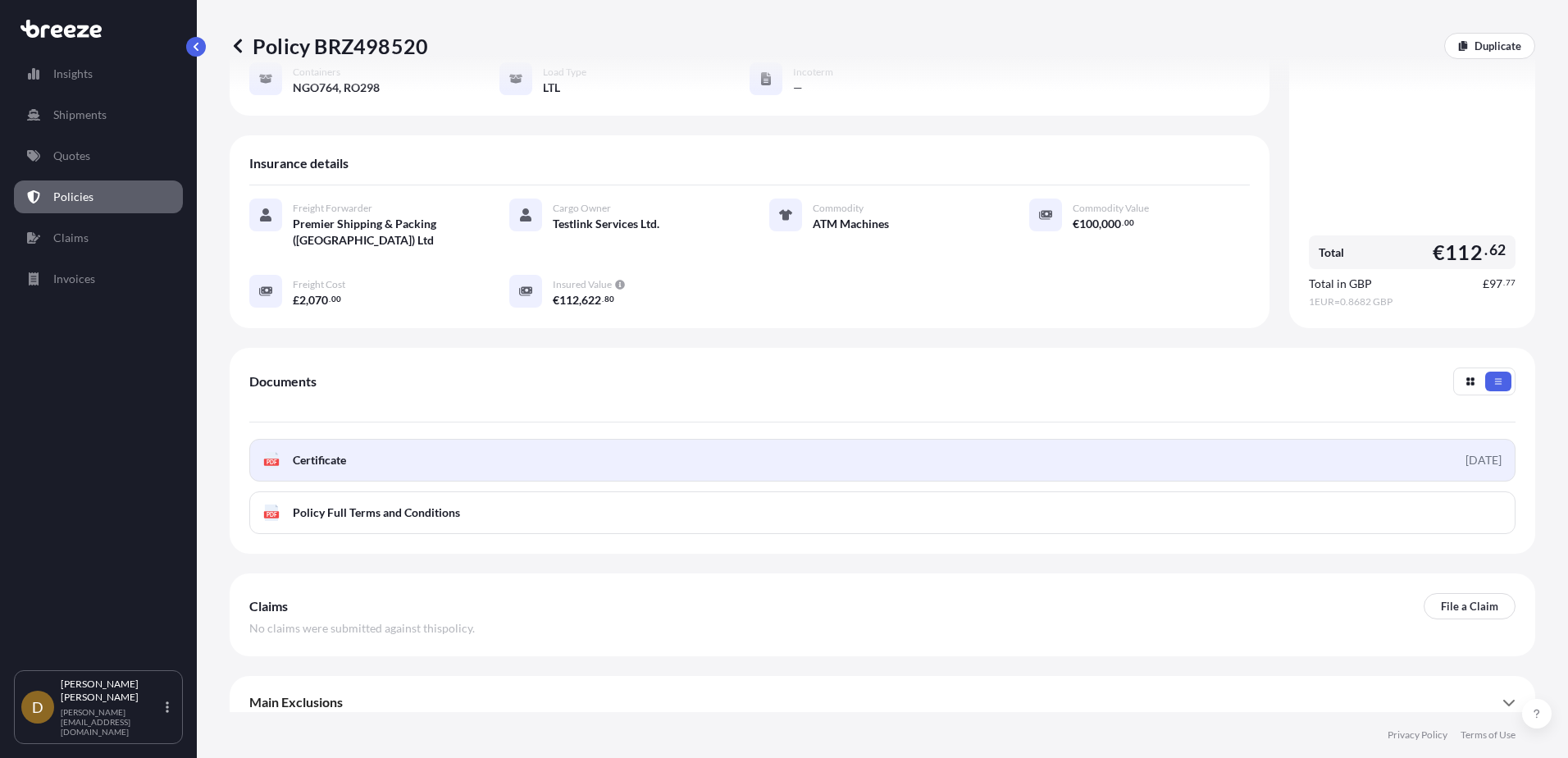
click at [1081, 445] on link "PDF Certificate [DATE]" at bounding box center [882, 460] width 1266 height 43
